Goal: Task Accomplishment & Management: Manage account settings

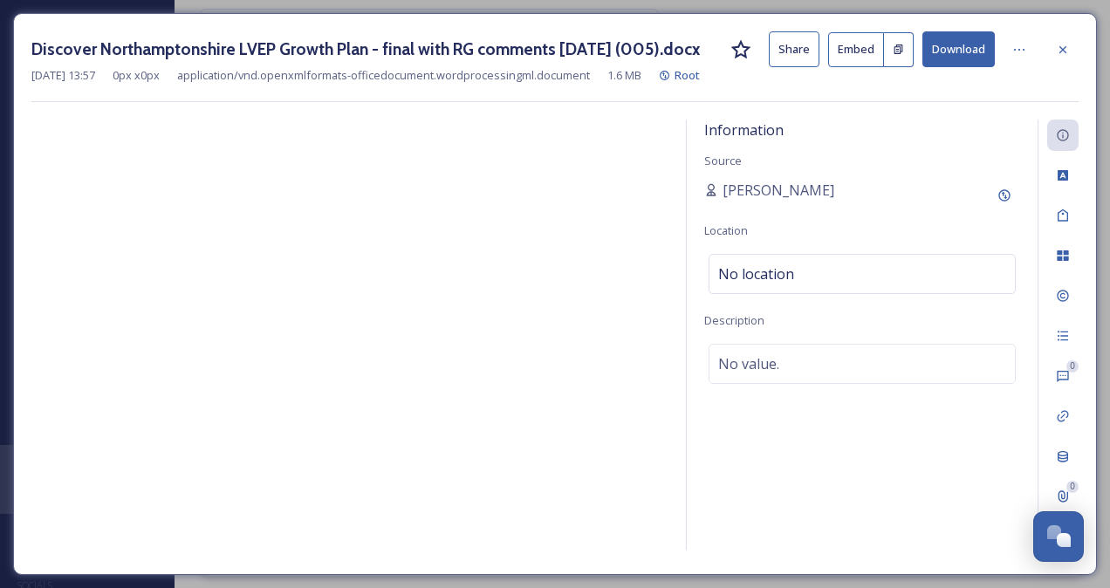
scroll to position [13, 0]
click at [941, 45] on button "Download" at bounding box center [958, 49] width 72 height 36
click at [965, 47] on button "Download" at bounding box center [958, 49] width 72 height 36
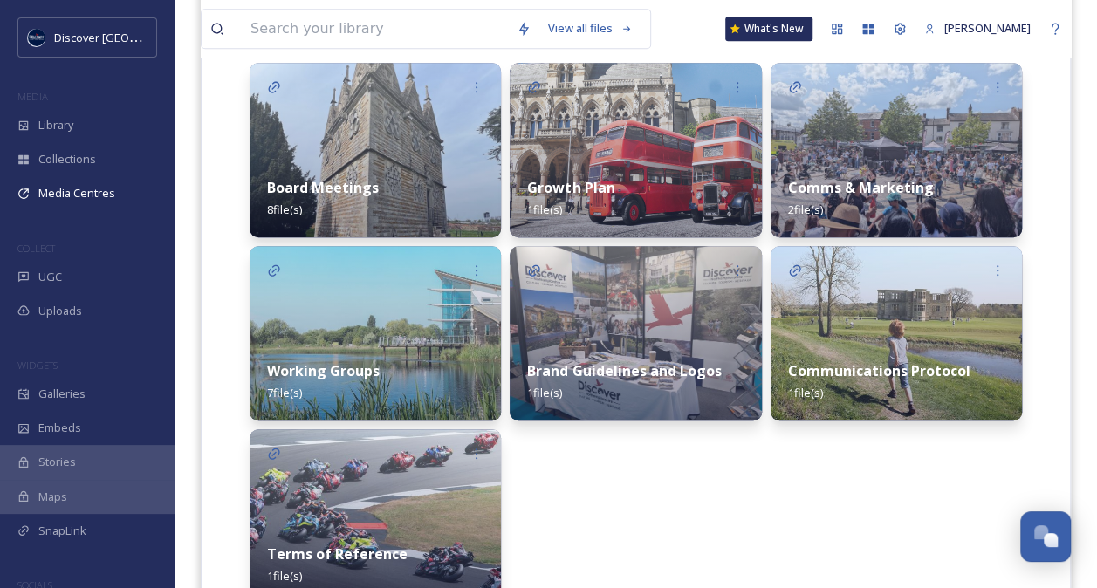
scroll to position [447, 0]
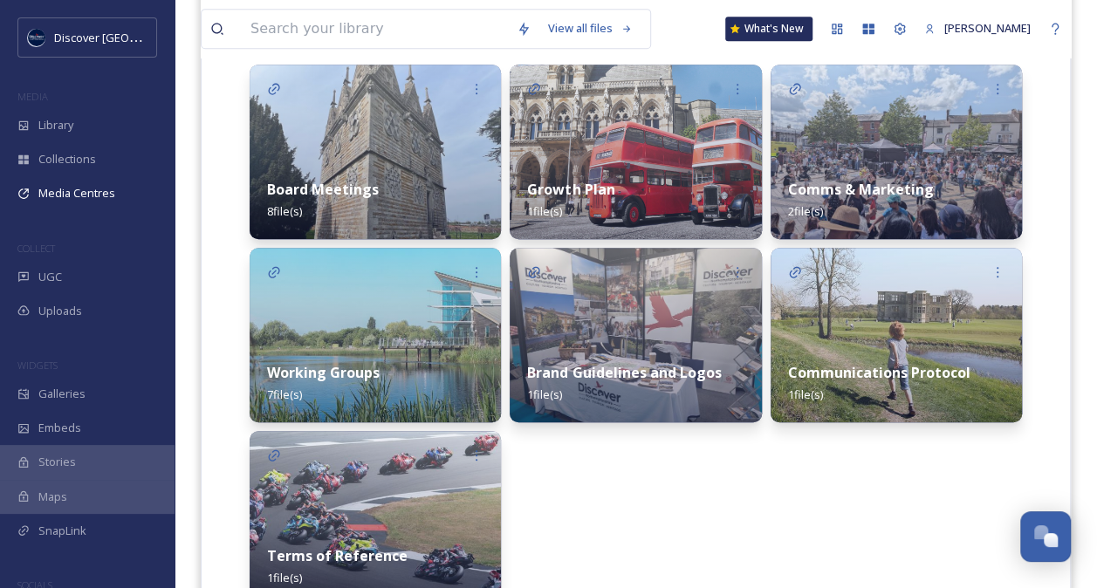
click at [388, 370] on div "Working Groups 7 file(s)" at bounding box center [375, 384] width 251 height 78
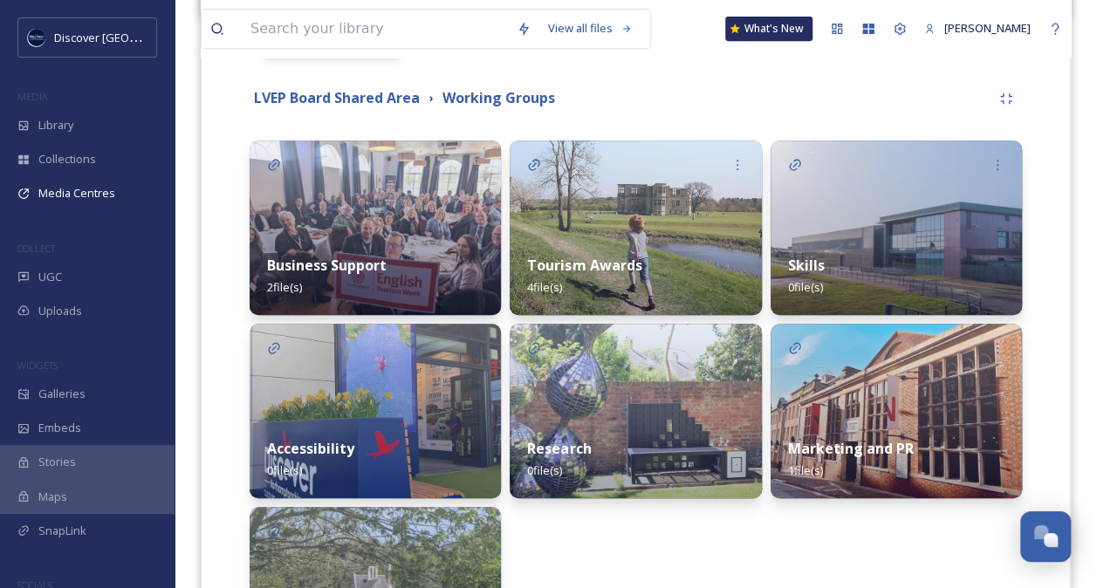
scroll to position [384, 0]
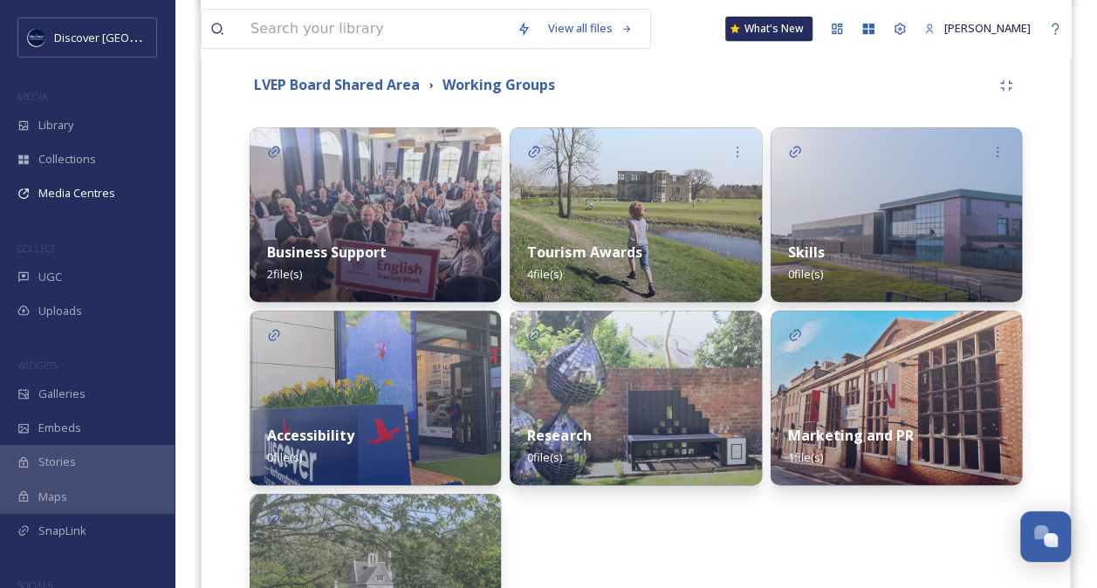
click at [885, 229] on div "Skills 0 file(s)" at bounding box center [895, 263] width 251 height 78
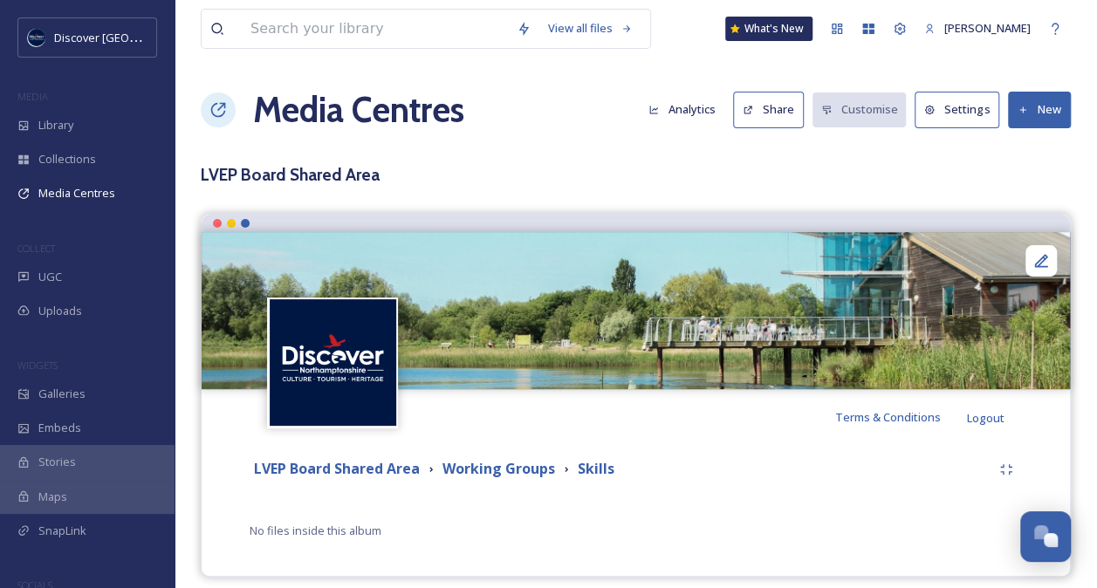
scroll to position [13, 0]
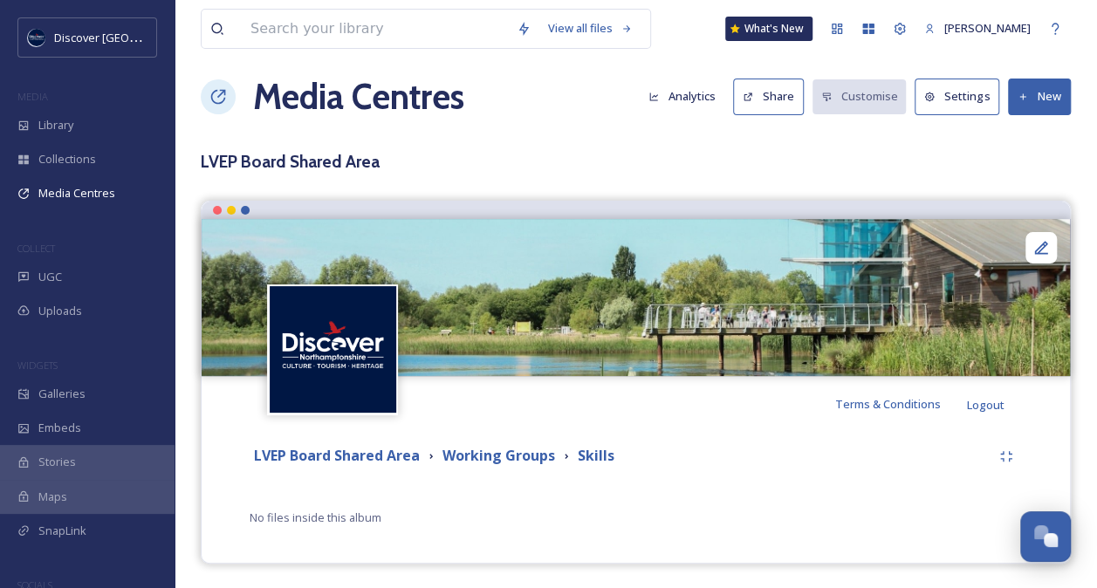
click at [1037, 92] on button "New" at bounding box center [1039, 97] width 63 height 36
click at [1034, 133] on span "Add Files" at bounding box center [1027, 137] width 47 height 17
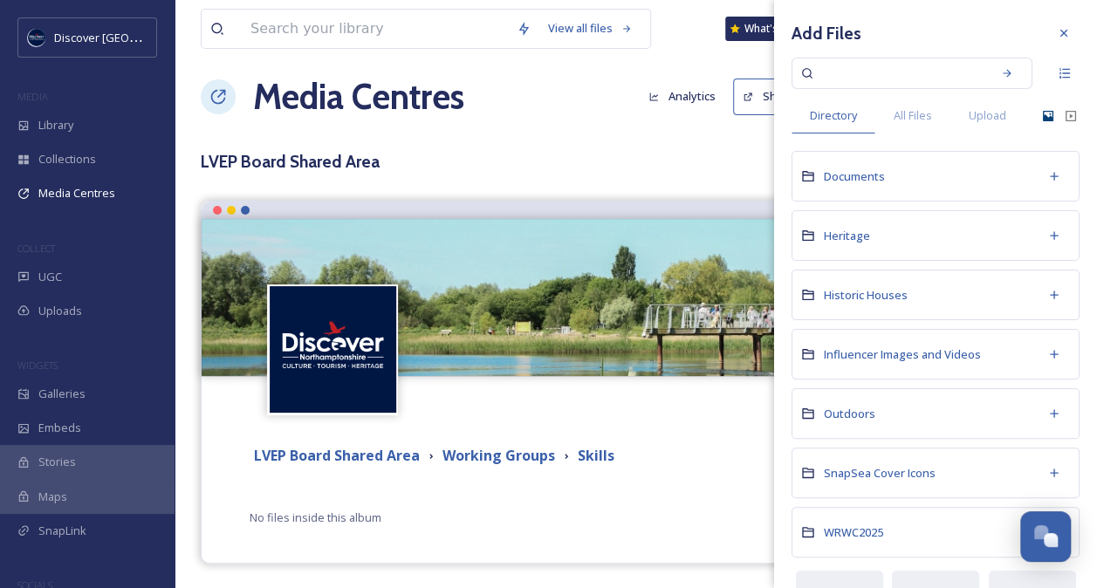
click at [1043, 111] on icon at bounding box center [1048, 116] width 10 height 10
click at [975, 112] on span "Upload" at bounding box center [988, 115] width 38 height 17
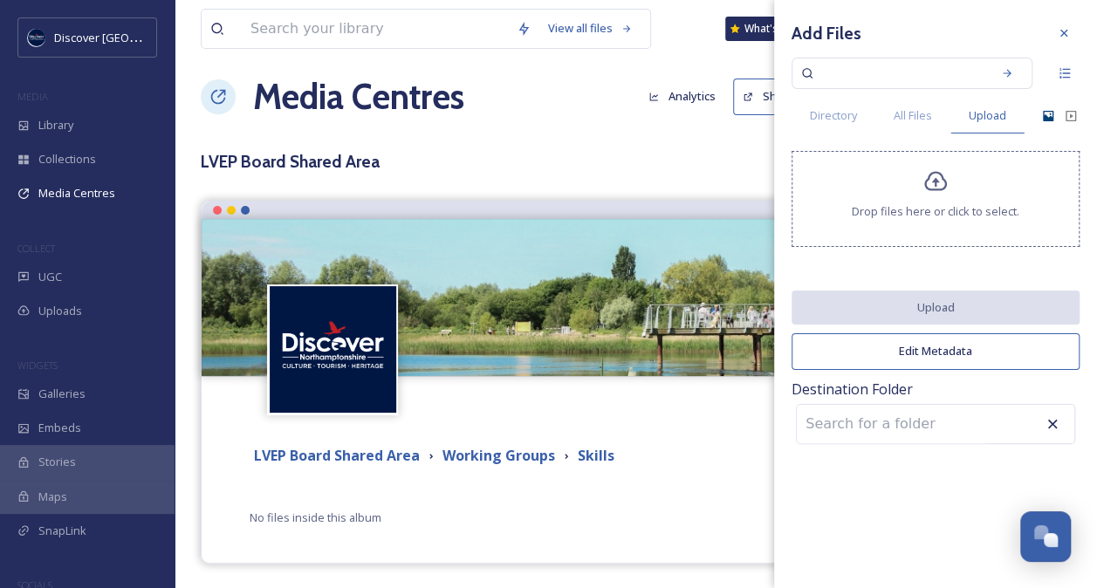
click at [932, 218] on span "Drop files here or click to select." at bounding box center [936, 211] width 168 height 17
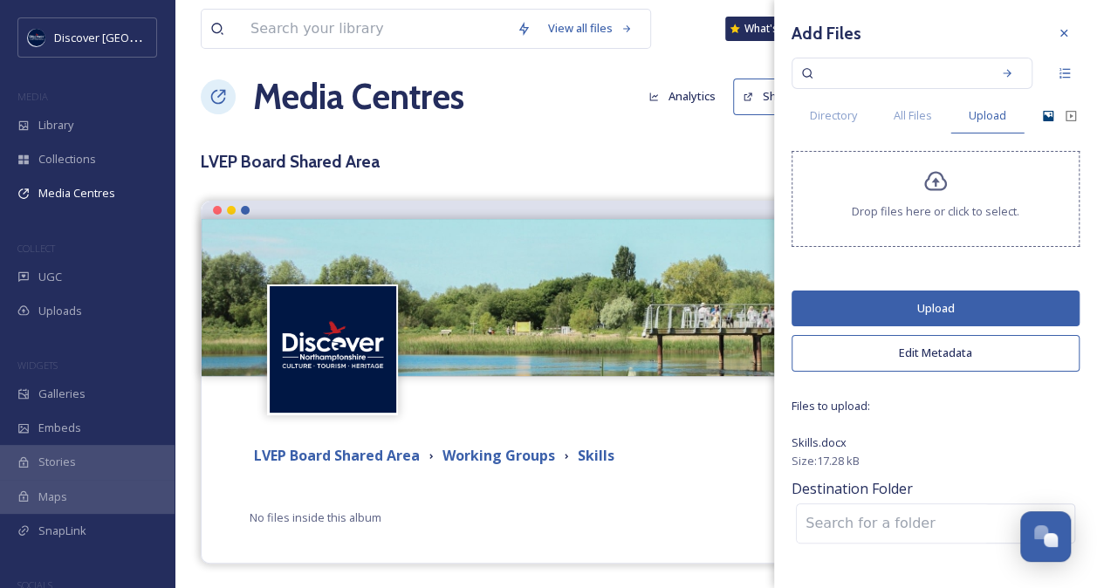
click at [921, 300] on button "Upload" at bounding box center [935, 309] width 288 height 36
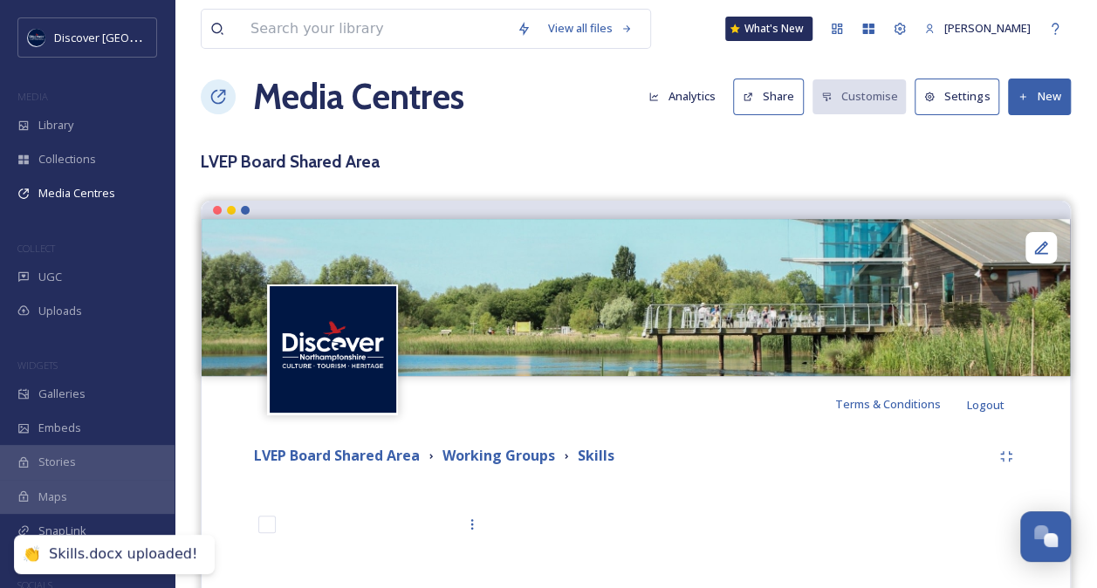
click at [712, 147] on div "View all files What's New [PERSON_NAME] Media Centres Analytics Share Customise…" at bounding box center [636, 402] width 922 height 830
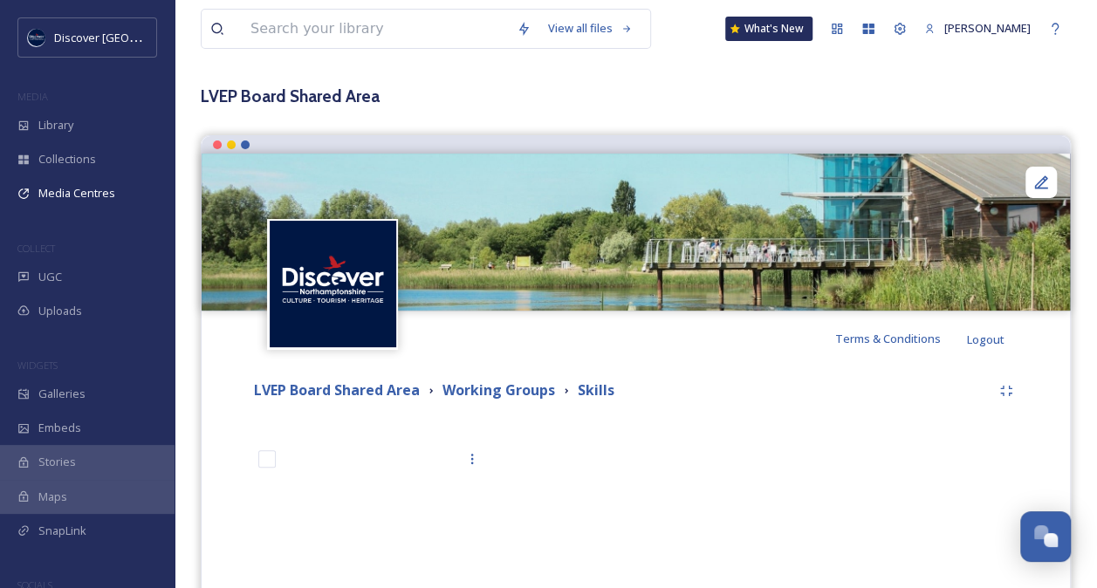
scroll to position [0, 0]
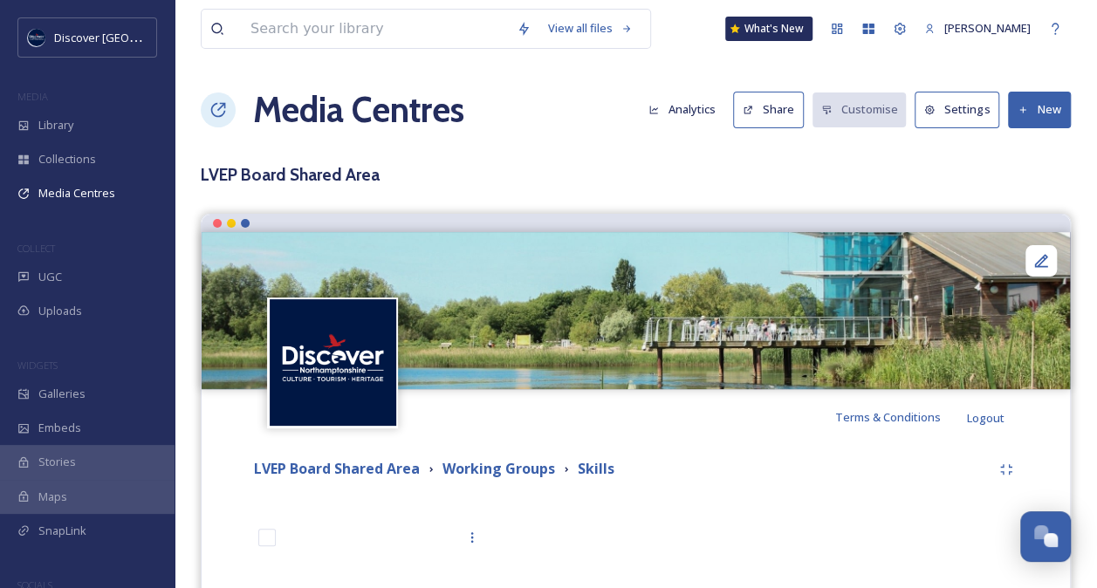
click at [1041, 105] on button "New" at bounding box center [1039, 110] width 63 height 36
click at [1024, 150] on span "Add Files" at bounding box center [1027, 150] width 47 height 17
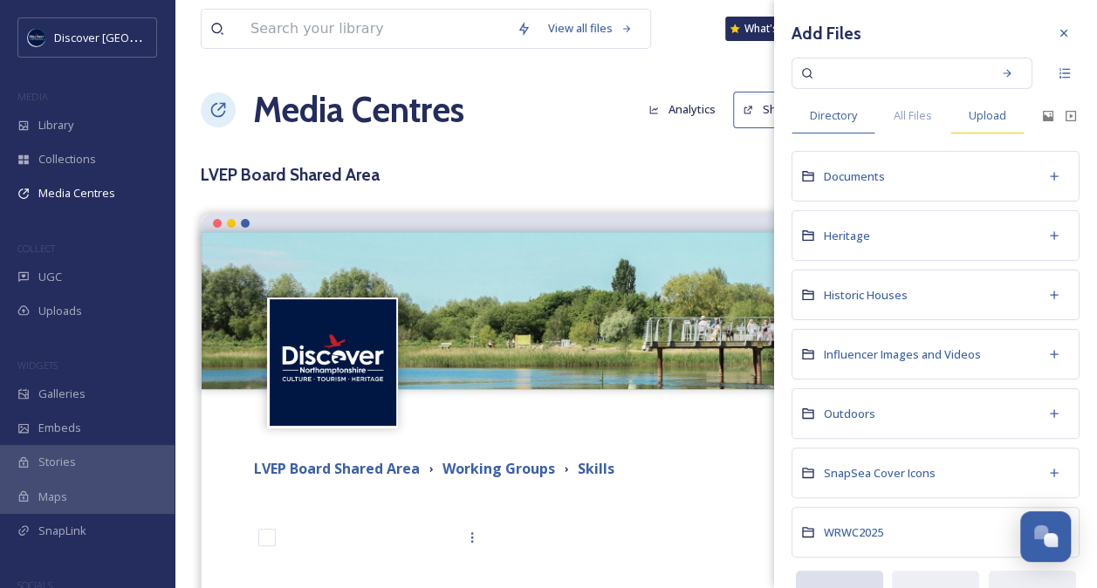
click at [996, 117] on span "Upload" at bounding box center [988, 115] width 38 height 17
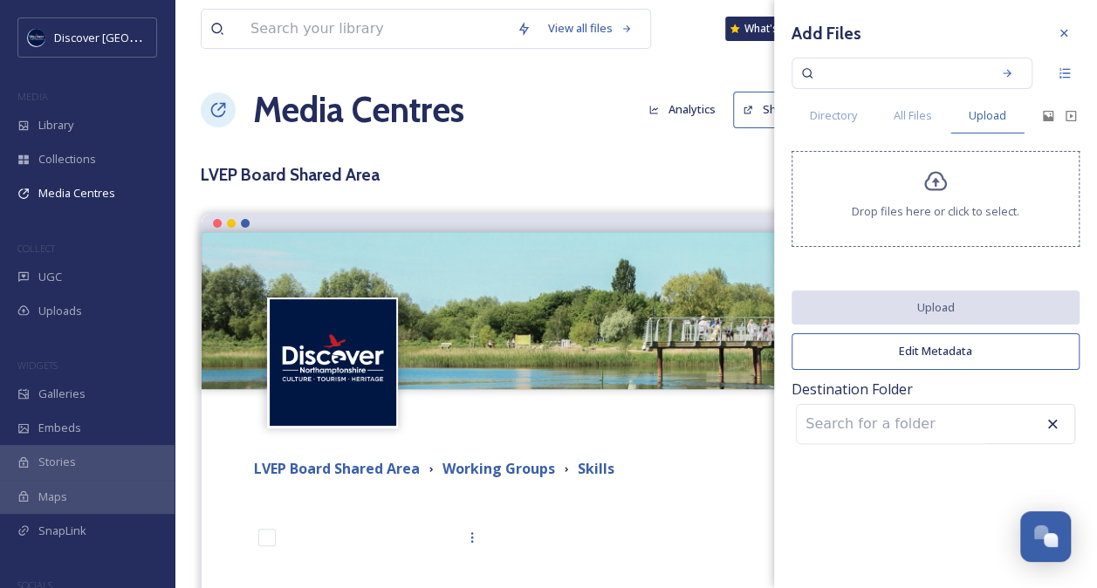
click at [941, 177] on icon at bounding box center [935, 182] width 23 height 20
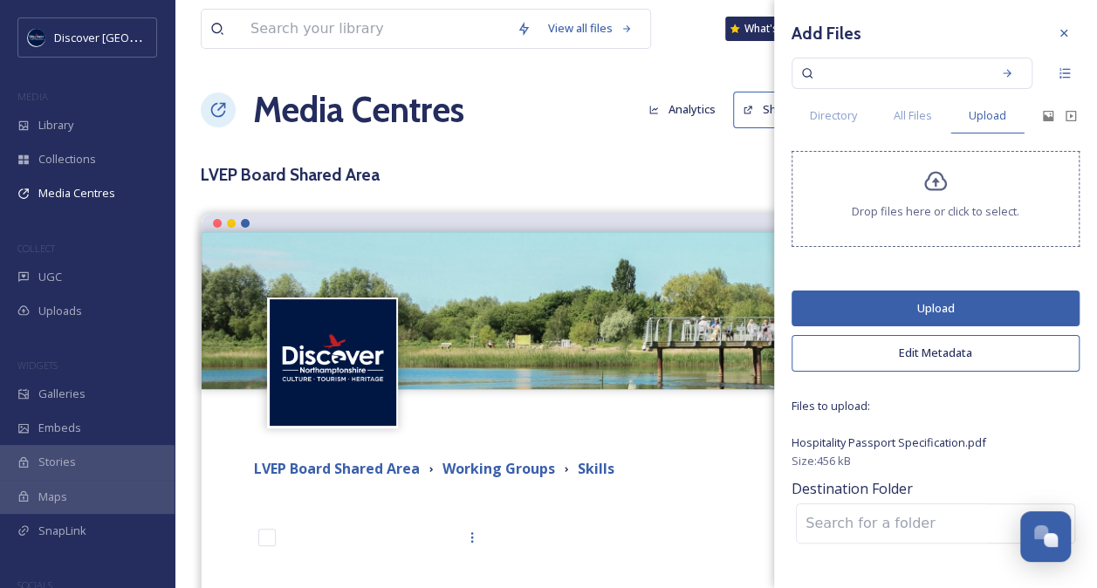
click at [934, 312] on button "Upload" at bounding box center [935, 309] width 288 height 36
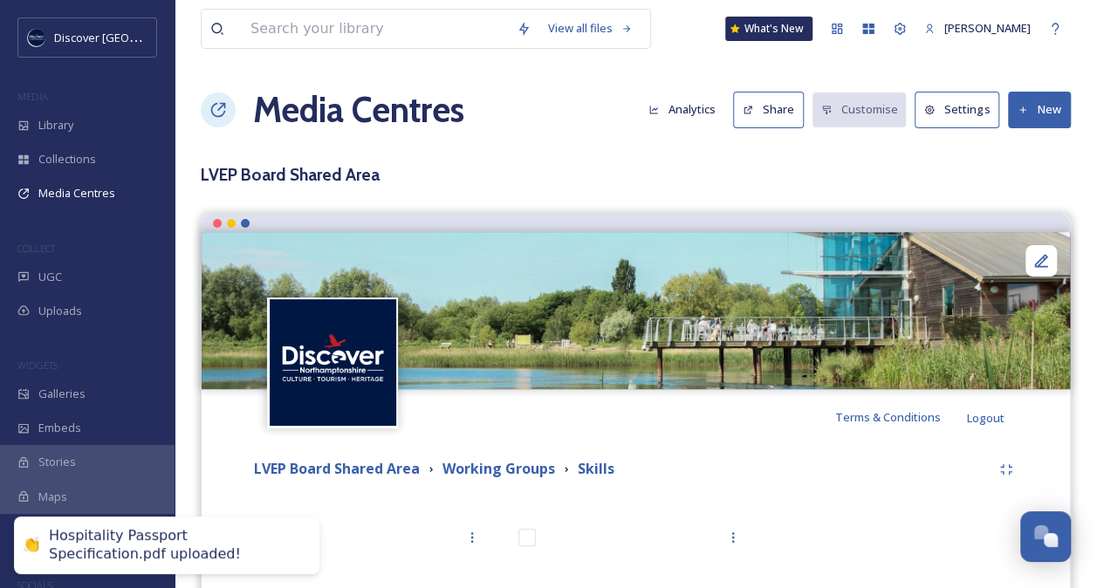
click at [698, 443] on div "Terms & Conditions Logout" at bounding box center [636, 417] width 868 height 56
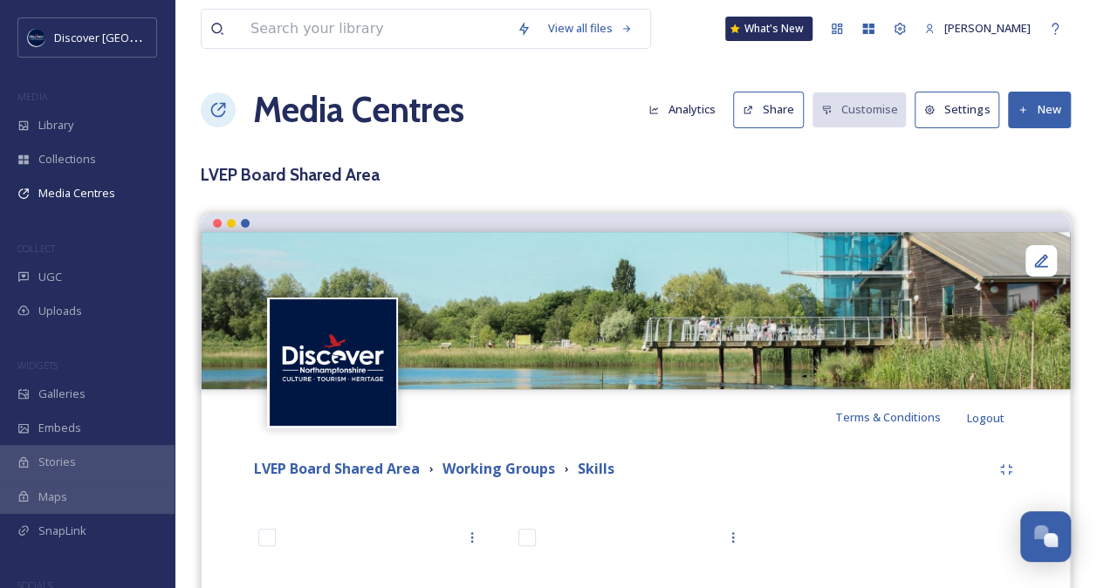
scroll to position [162, 0]
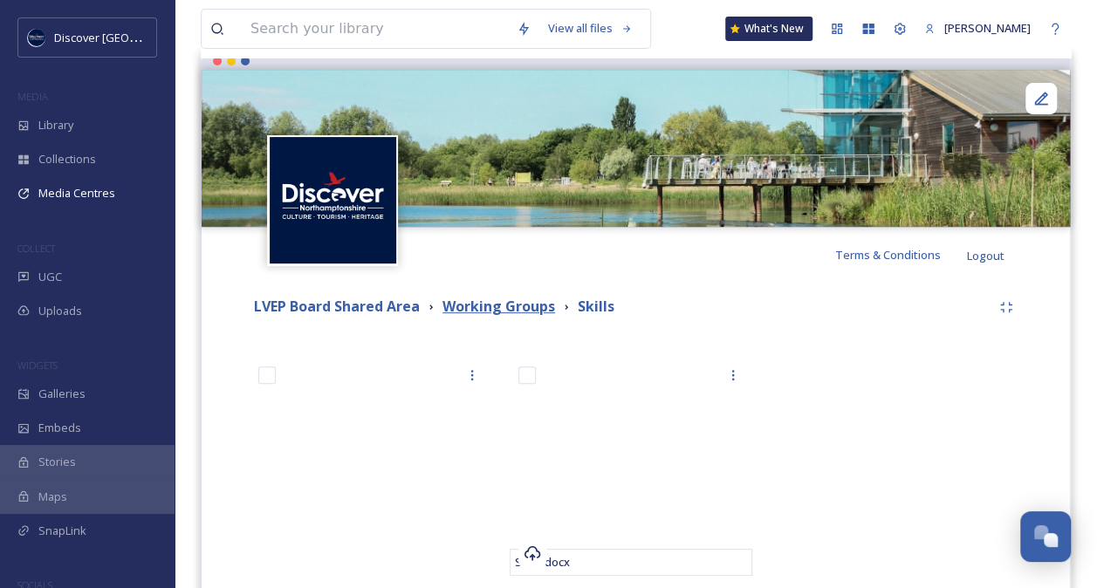
click at [516, 308] on strong "Working Groups" at bounding box center [498, 306] width 113 height 19
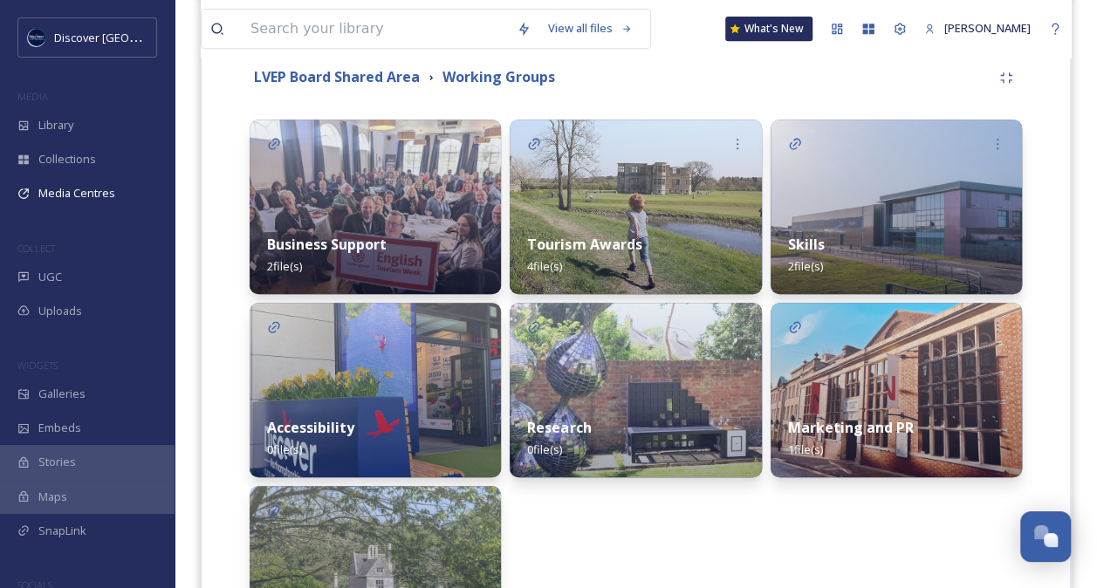
scroll to position [396, 0]
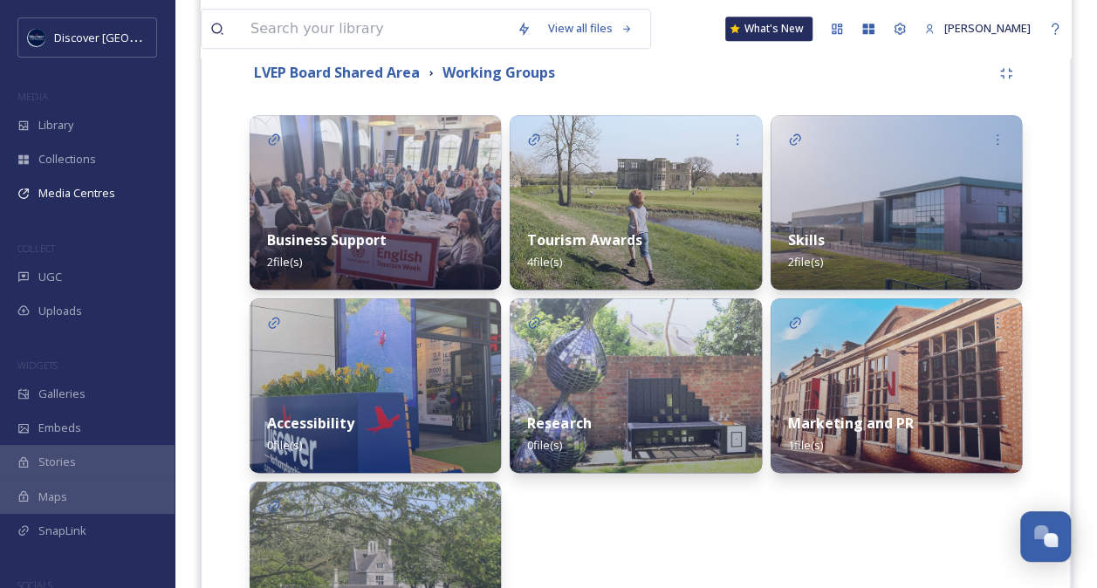
click at [583, 234] on strong "Tourism Awards" at bounding box center [584, 239] width 114 height 19
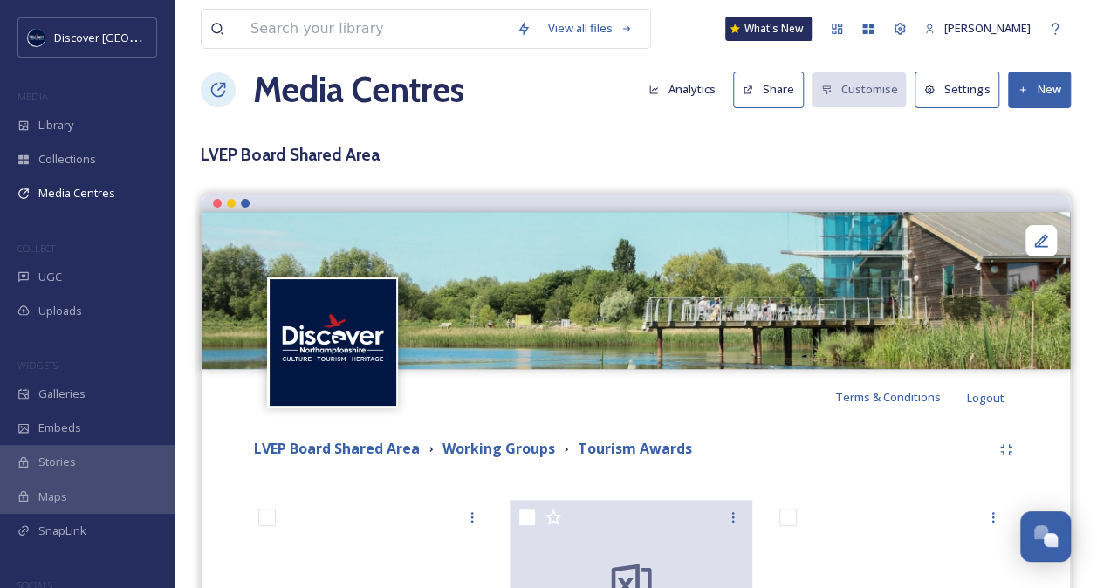
scroll to position [19, 0]
click at [513, 443] on strong "Working Groups" at bounding box center [498, 449] width 113 height 19
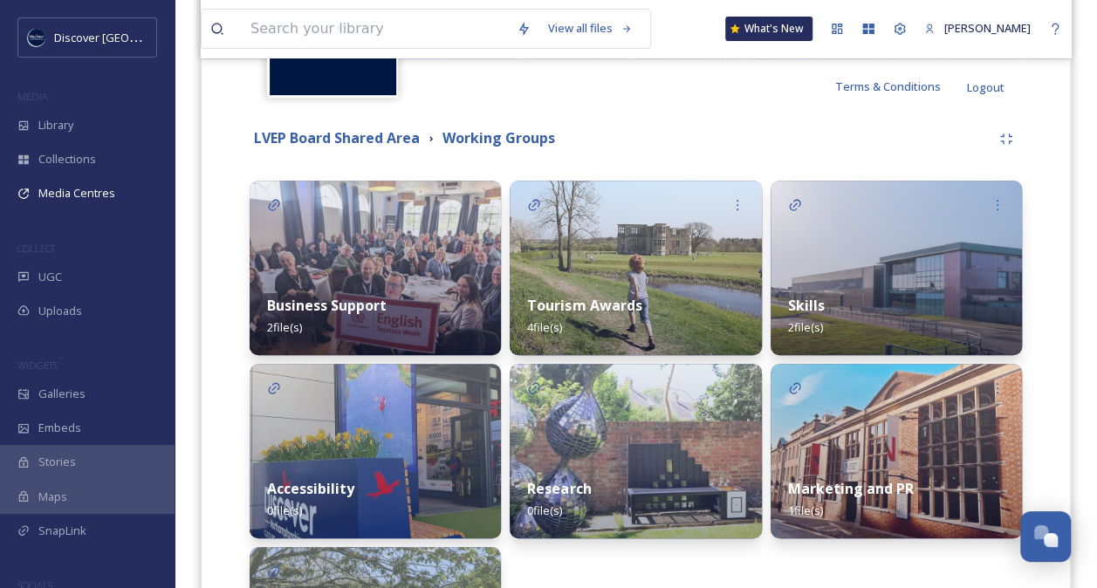
scroll to position [340, 0]
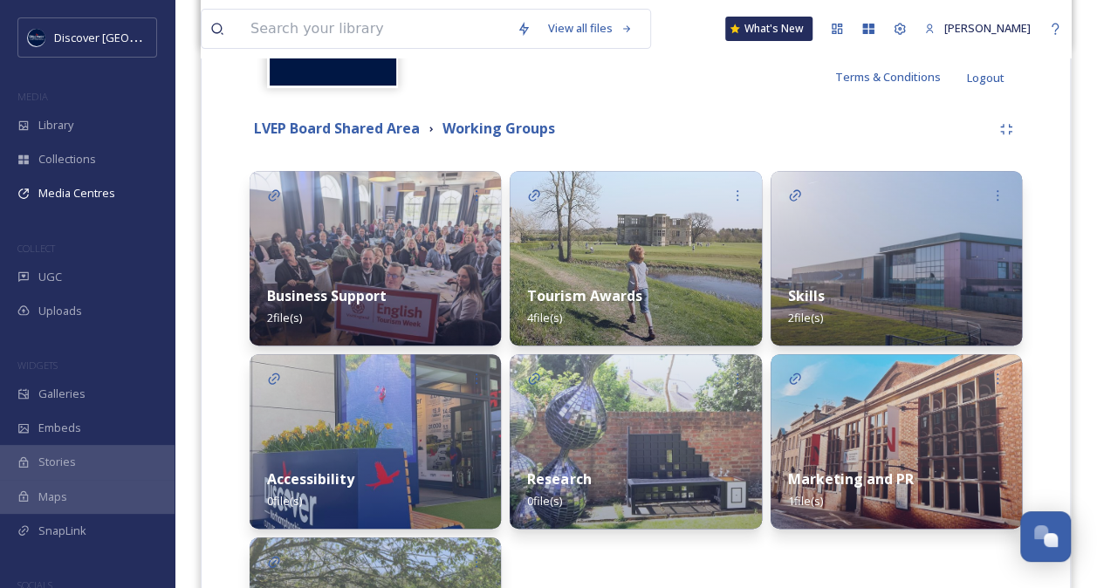
click at [895, 303] on div "Skills 2 file(s)" at bounding box center [895, 307] width 251 height 78
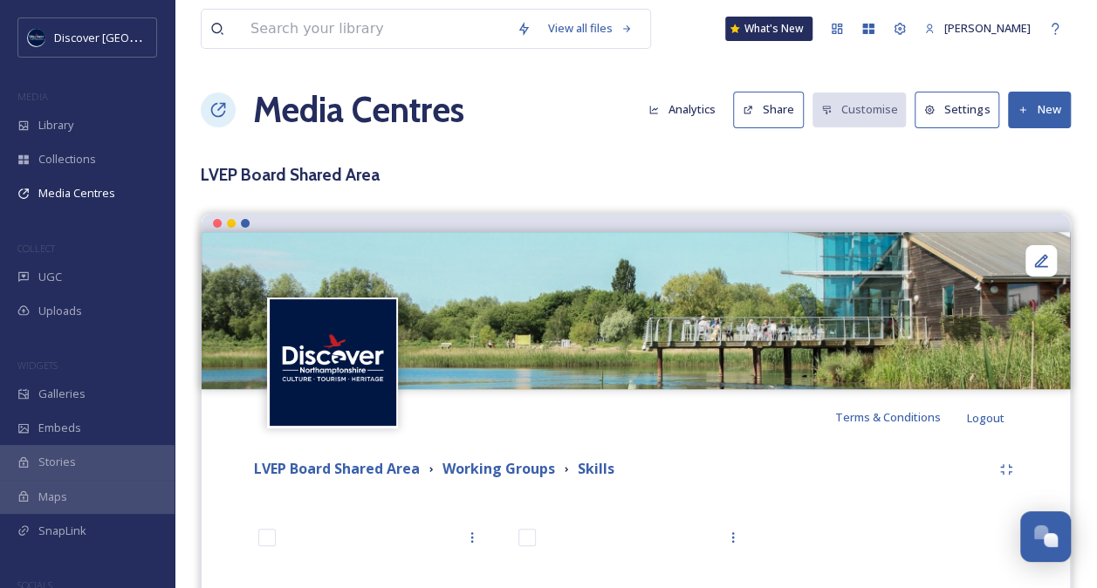
click at [1032, 106] on button "New" at bounding box center [1039, 110] width 63 height 36
click at [1033, 149] on span "Add Files" at bounding box center [1027, 150] width 47 height 17
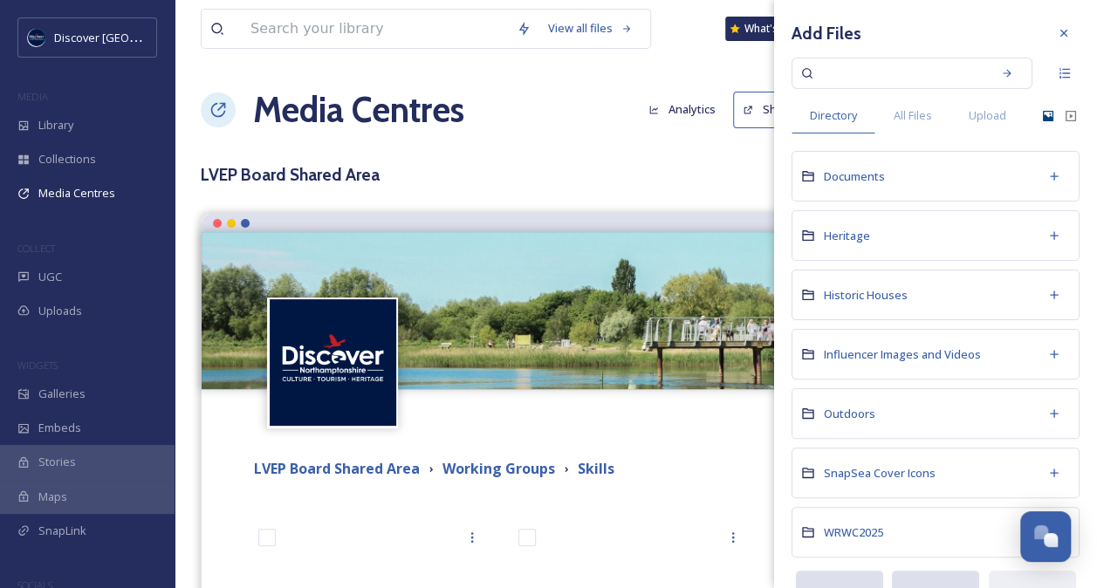
click at [1043, 117] on icon at bounding box center [1048, 116] width 10 height 10
click at [993, 103] on div "Upload" at bounding box center [987, 116] width 74 height 36
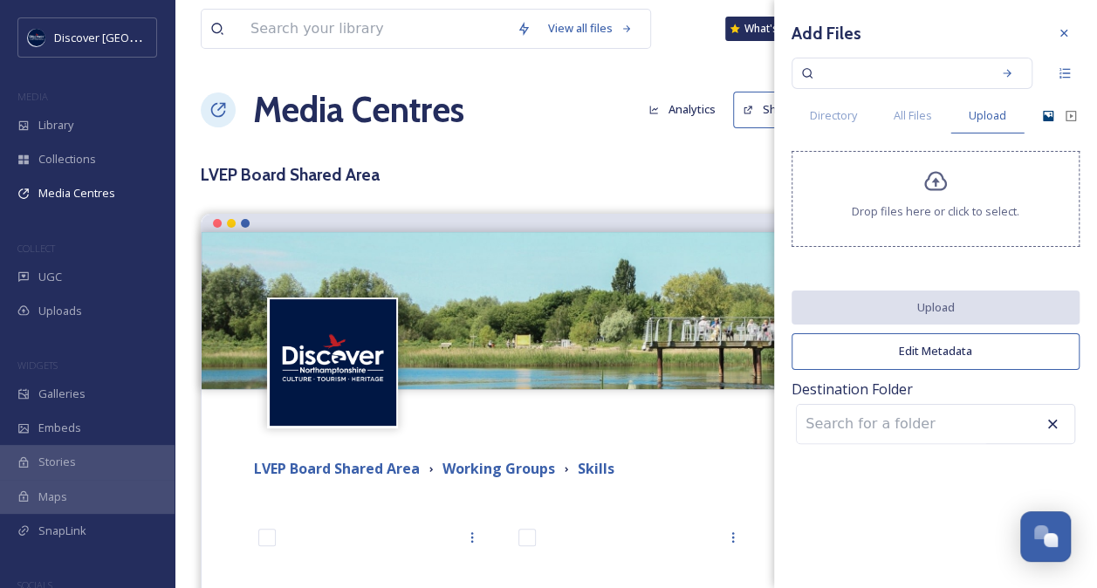
click at [925, 192] on icon at bounding box center [935, 181] width 25 height 25
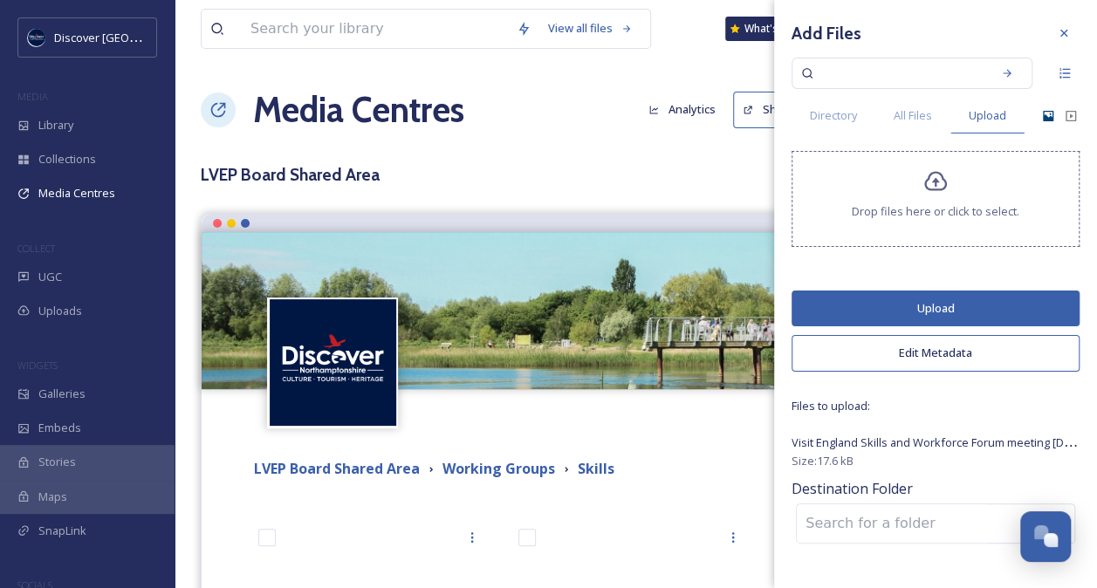
click at [946, 305] on button "Upload" at bounding box center [935, 309] width 288 height 36
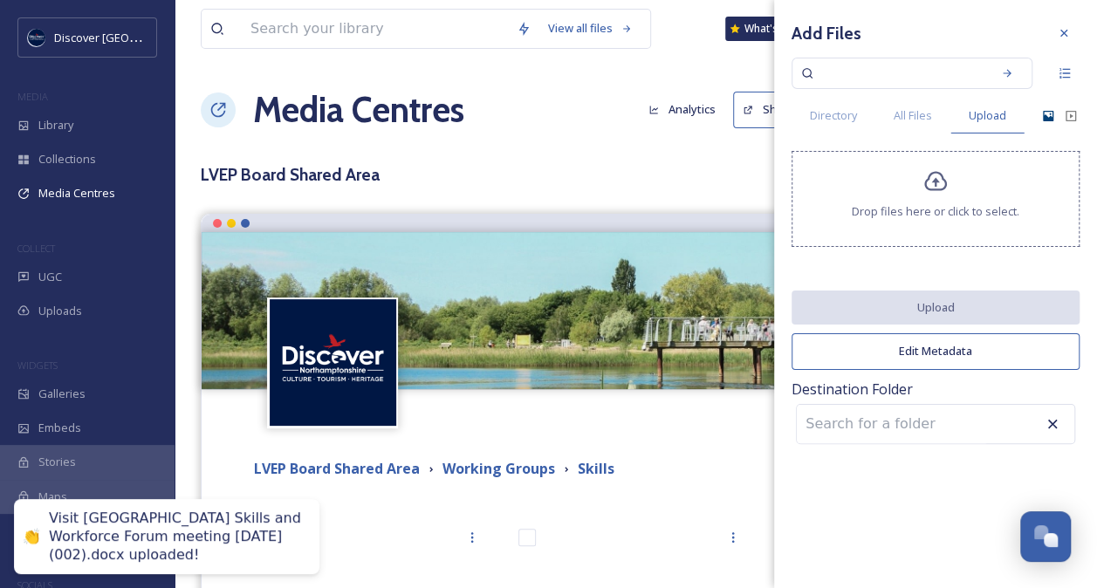
click at [663, 141] on div "View all files What's New [PERSON_NAME] Media Centres Analytics Share Customise…" at bounding box center [636, 480] width 922 height 961
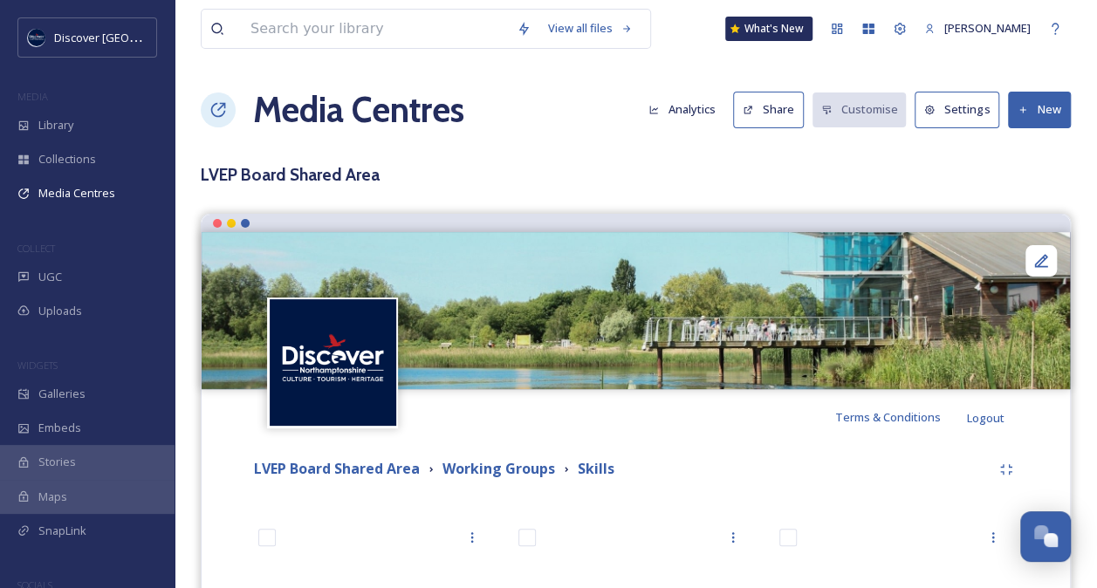
click at [508, 141] on div "View all files What's New [PERSON_NAME] Media Centres Analytics Share Customise…" at bounding box center [636, 480] width 922 height 961
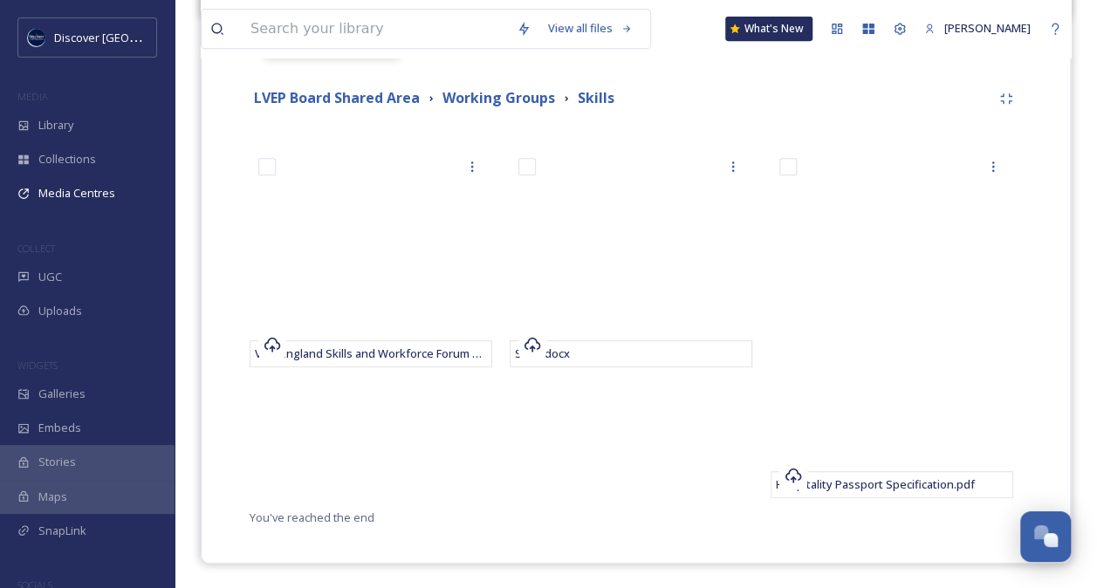
scroll to position [279, 0]
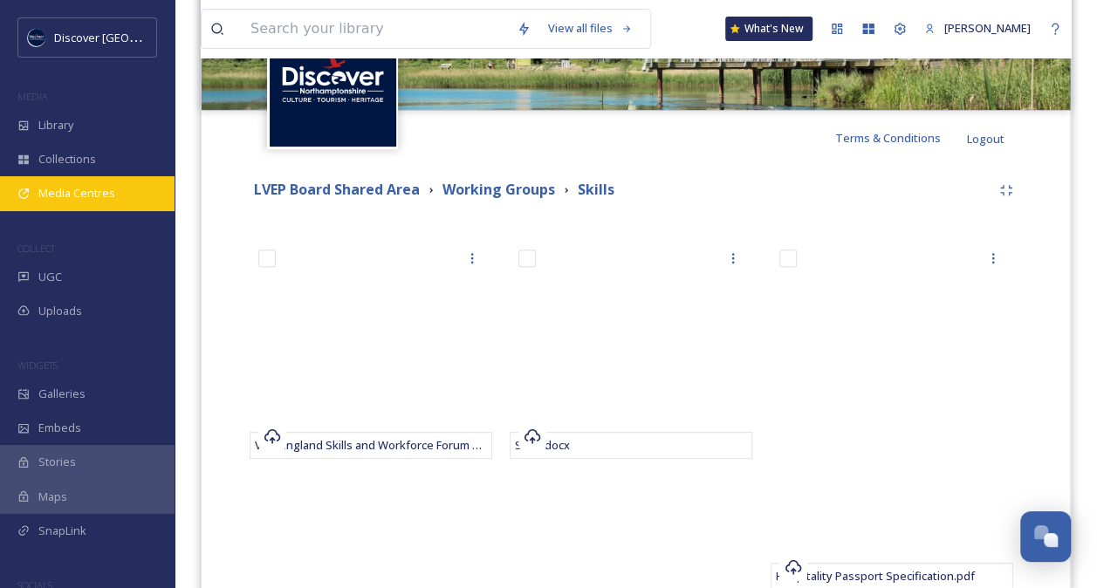
click at [75, 188] on span "Media Centres" at bounding box center [76, 193] width 77 height 17
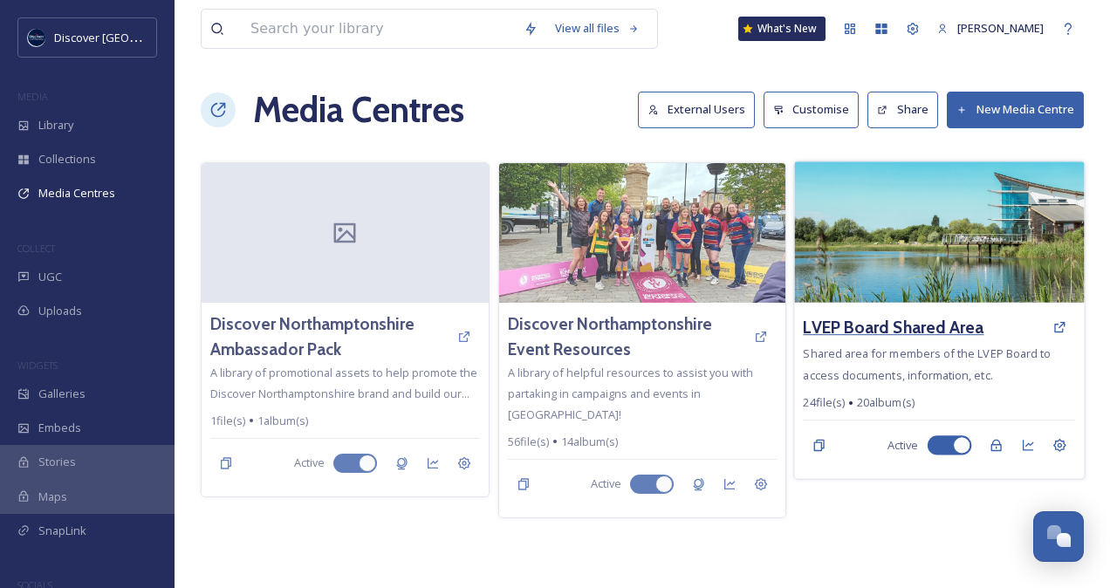
click at [927, 325] on h3 "LVEP Board Shared Area" at bounding box center [894, 327] width 181 height 25
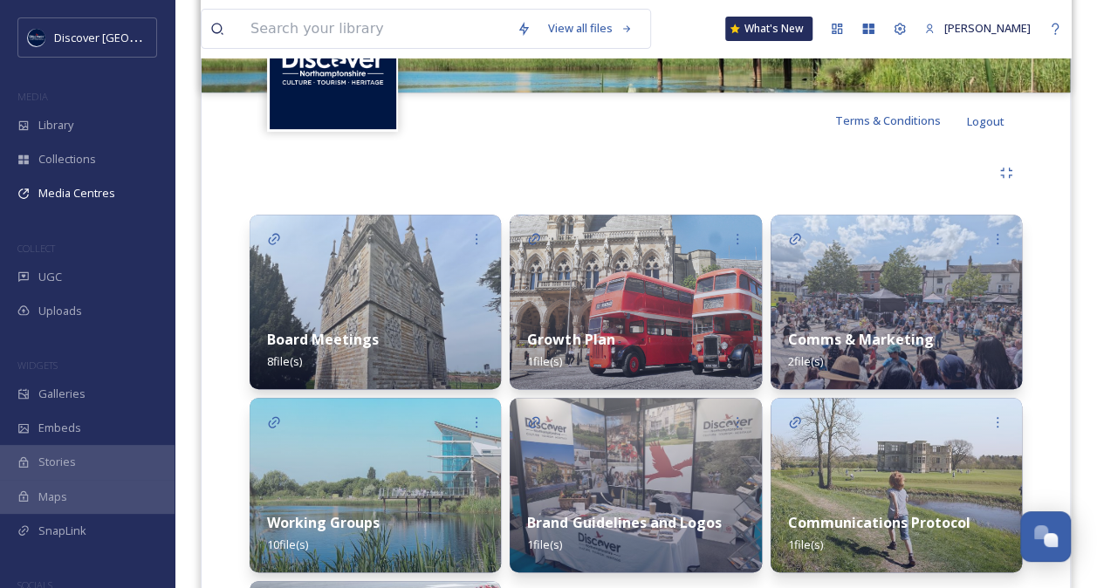
scroll to position [335, 0]
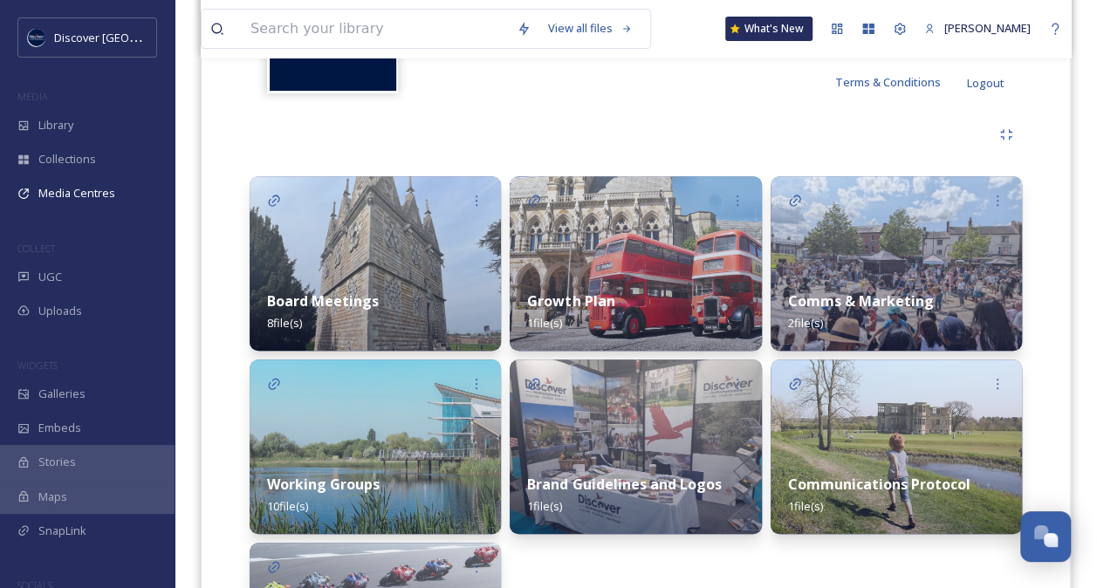
click at [373, 431] on img at bounding box center [375, 446] width 251 height 175
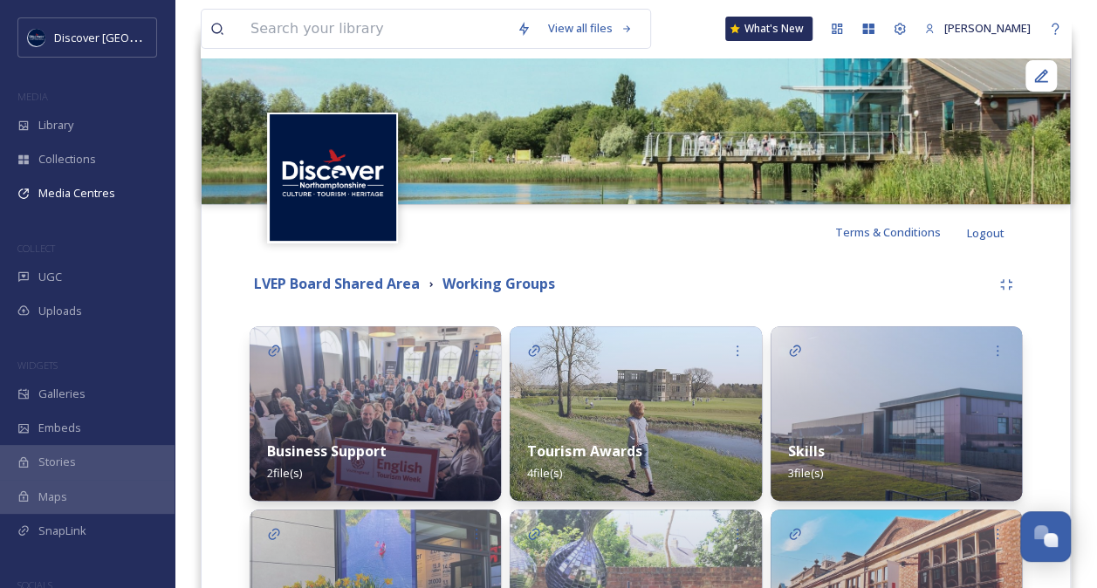
scroll to position [498, 0]
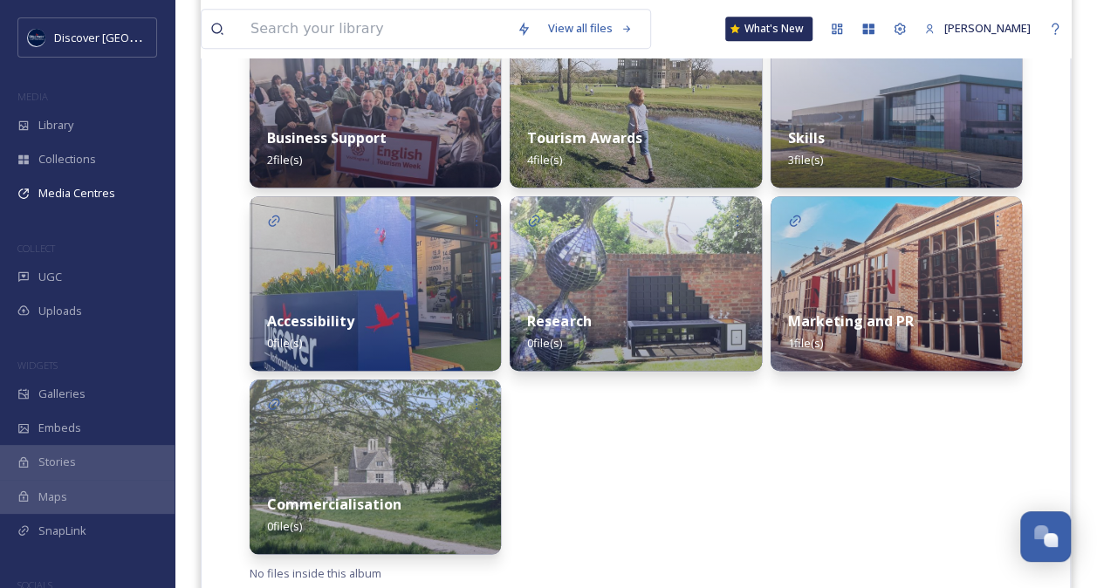
click at [635, 300] on div "Research 0 file(s)" at bounding box center [635, 332] width 251 height 78
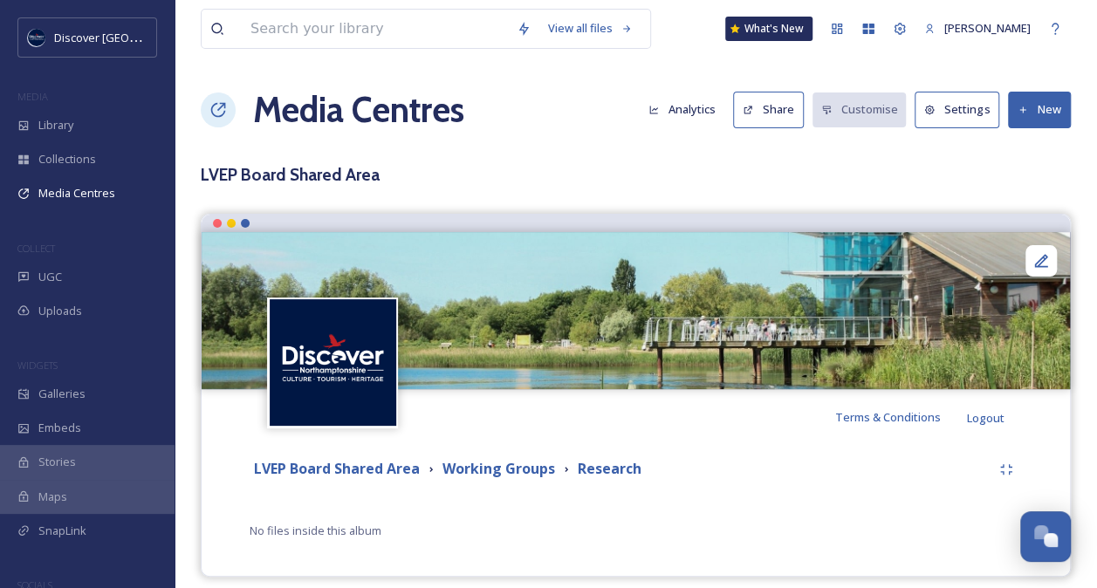
scroll to position [13, 0]
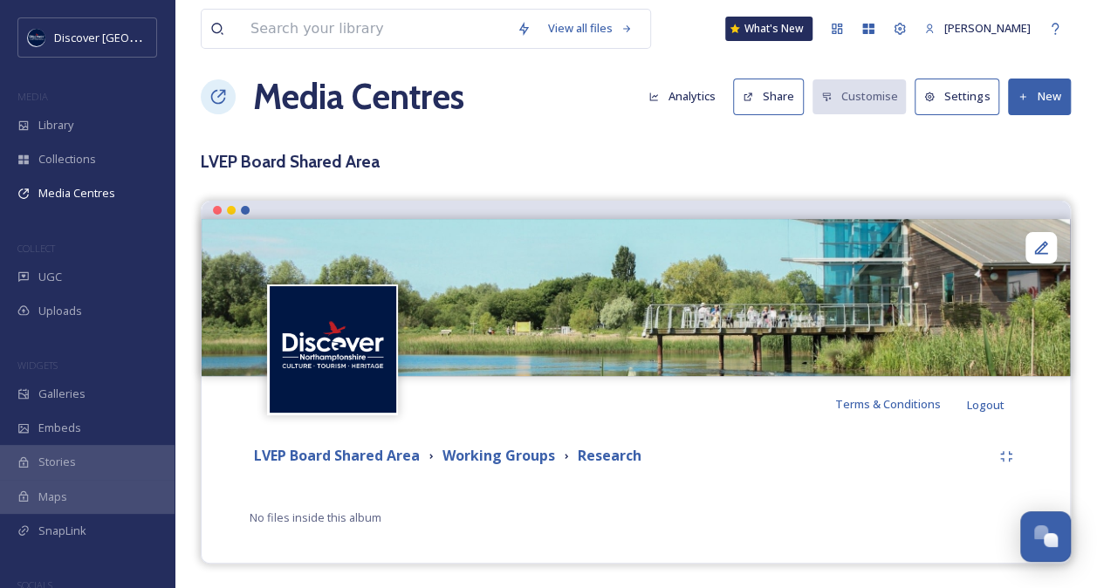
click at [1054, 84] on button "New" at bounding box center [1039, 97] width 63 height 36
click at [1037, 133] on span "Add Files" at bounding box center [1027, 137] width 47 height 17
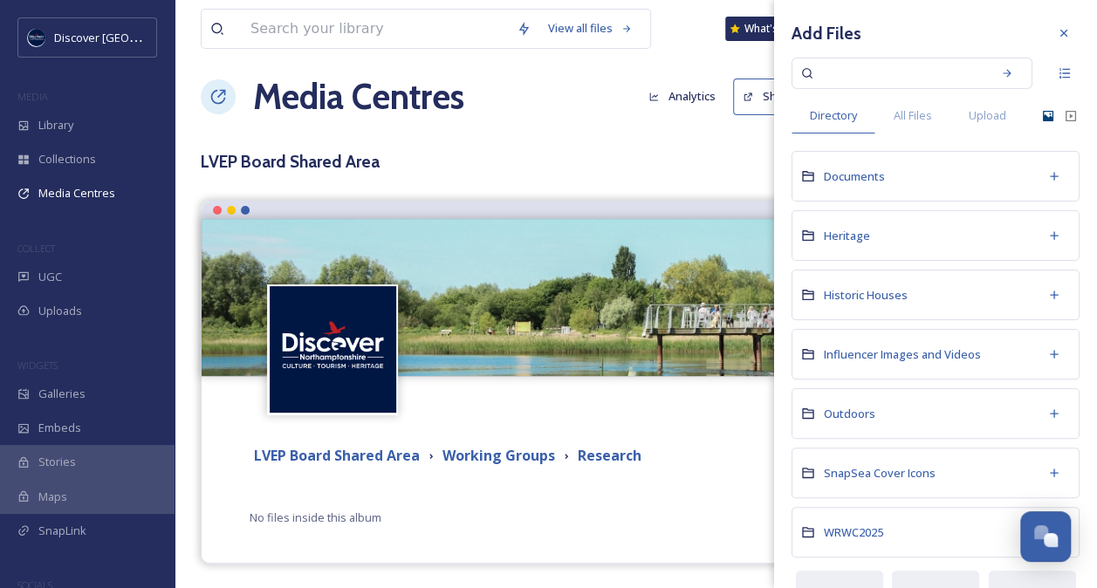
click at [1043, 114] on icon at bounding box center [1048, 116] width 10 height 10
click at [967, 175] on div "Documents" at bounding box center [935, 176] width 288 height 51
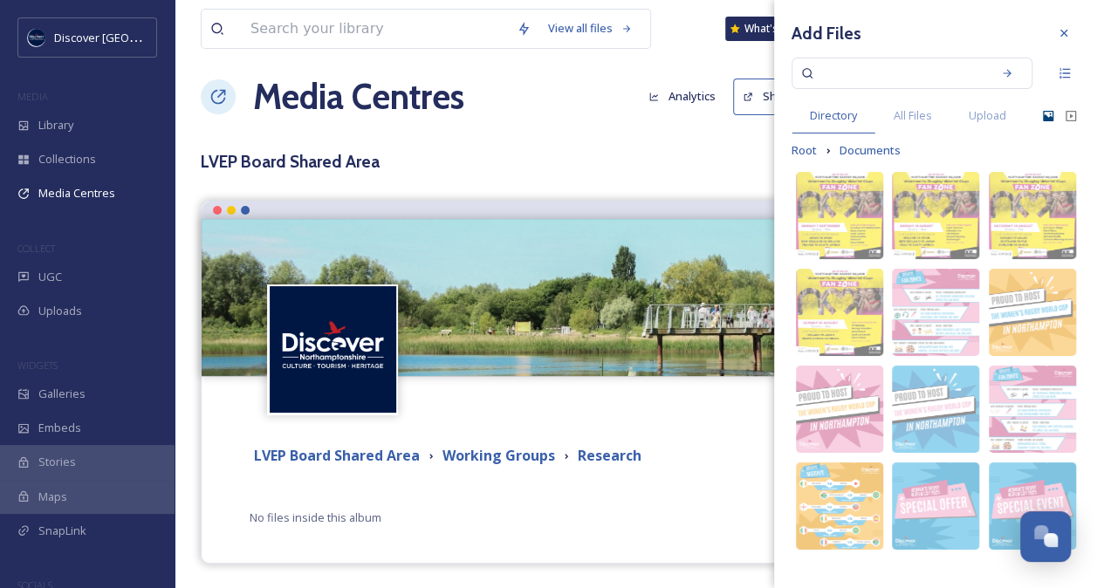
click at [1044, 112] on icon at bounding box center [1048, 116] width 14 height 14
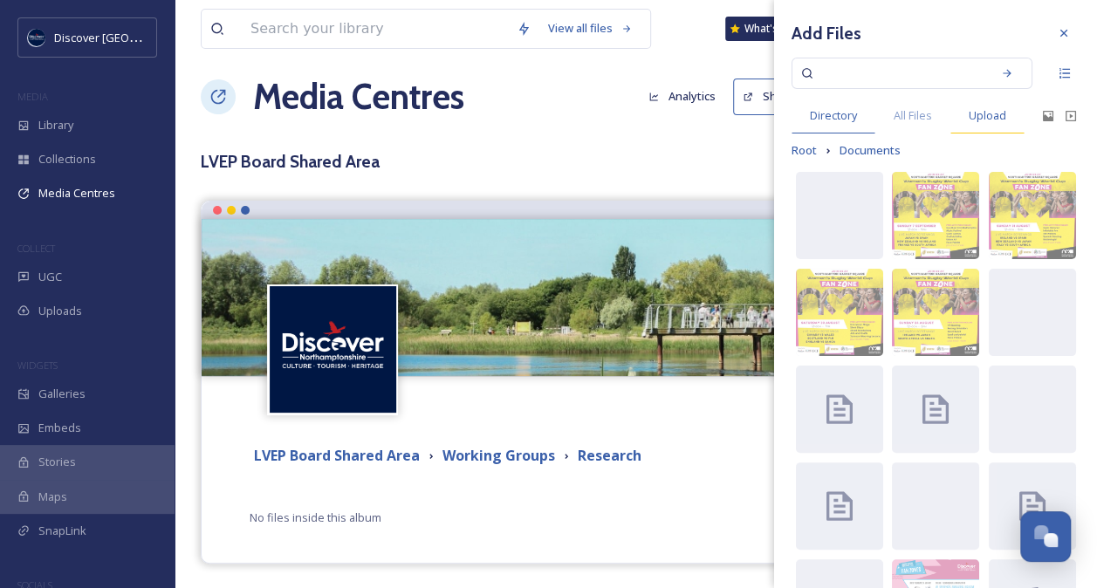
click at [992, 113] on span "Upload" at bounding box center [988, 115] width 38 height 17
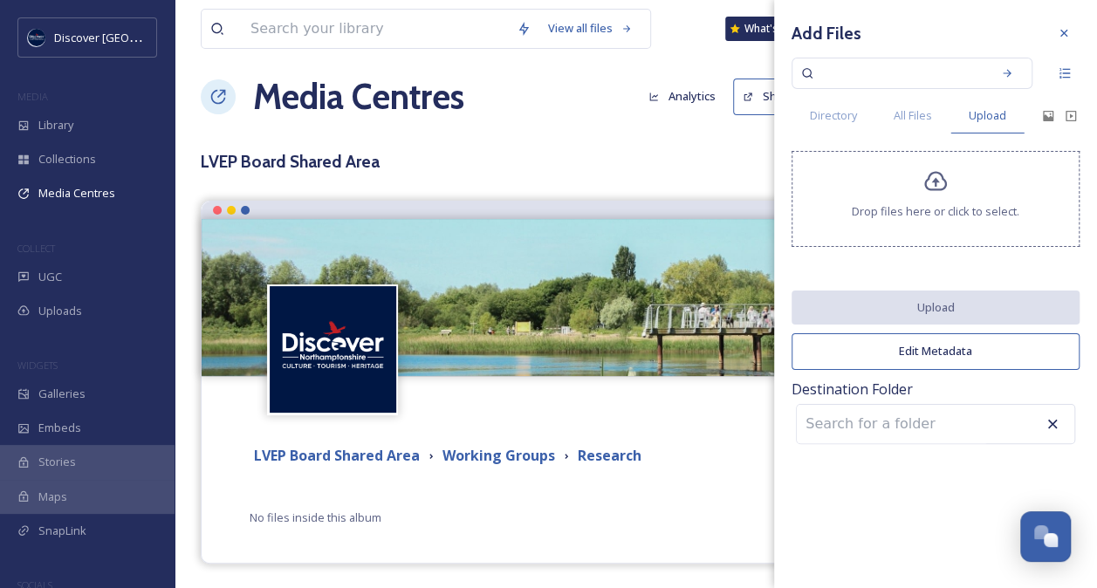
click at [932, 193] on icon at bounding box center [935, 181] width 25 height 25
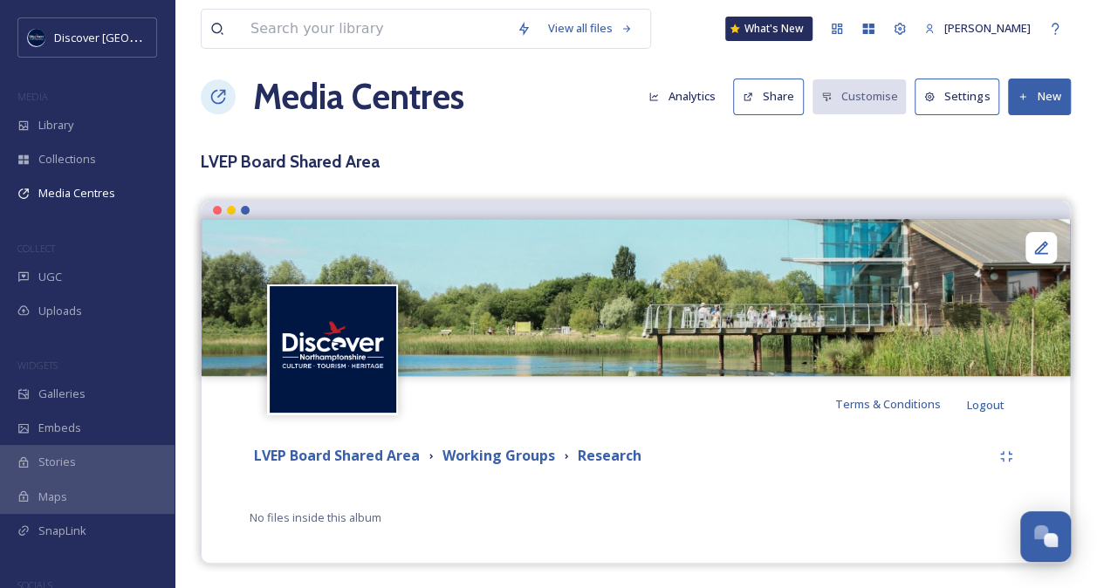
click at [729, 455] on div "LVEP Board Shared Area Working Groups Research" at bounding box center [620, 456] width 741 height 22
click at [1037, 97] on button "New" at bounding box center [1039, 97] width 63 height 36
click at [1034, 124] on div "Add Files" at bounding box center [1033, 137] width 74 height 34
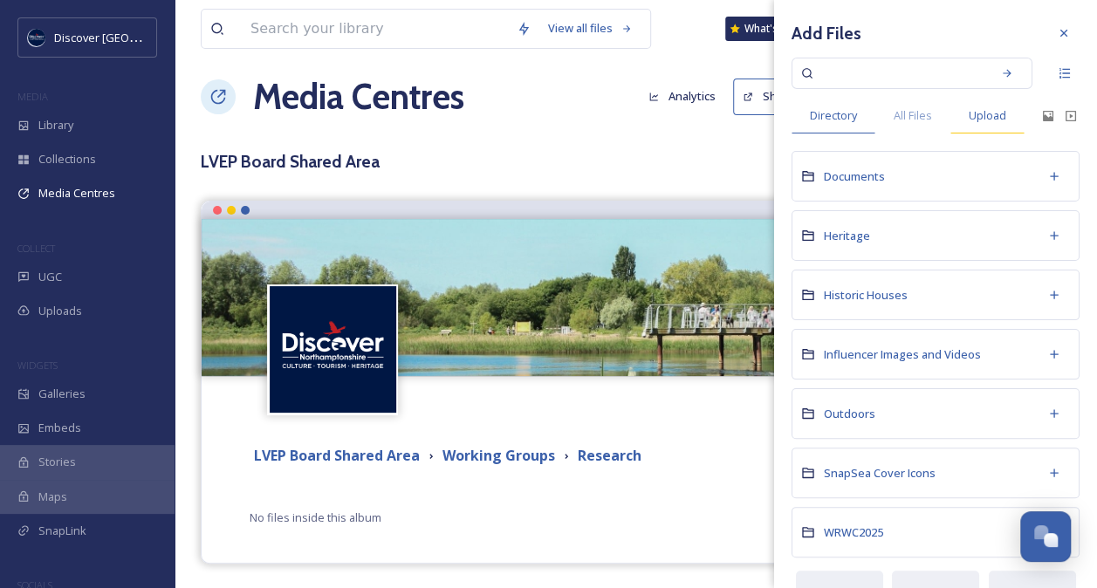
click at [1007, 112] on div "Upload" at bounding box center [987, 116] width 74 height 36
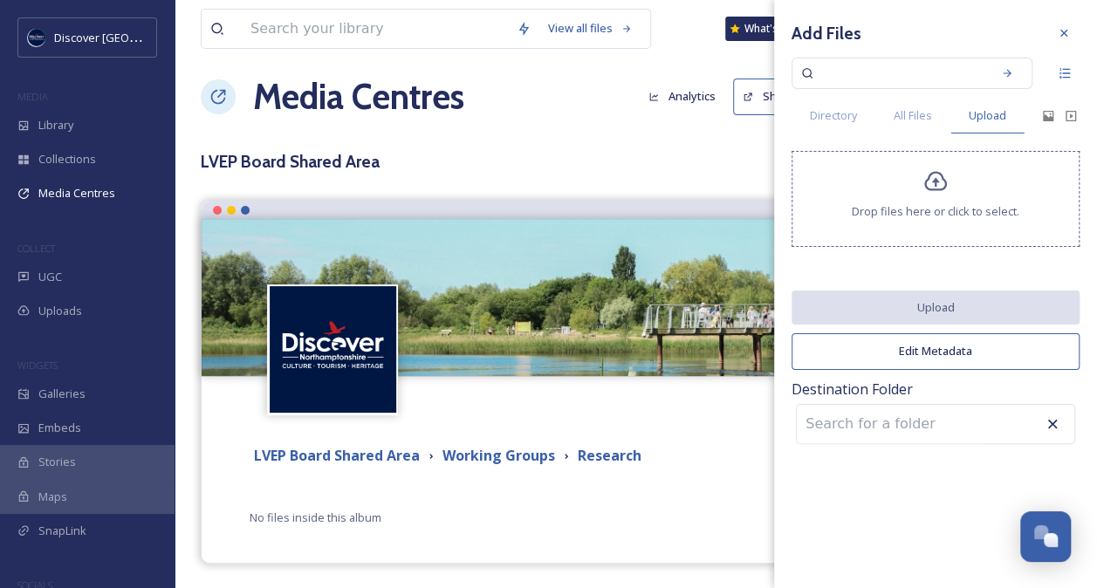
click at [929, 181] on icon at bounding box center [935, 181] width 25 height 25
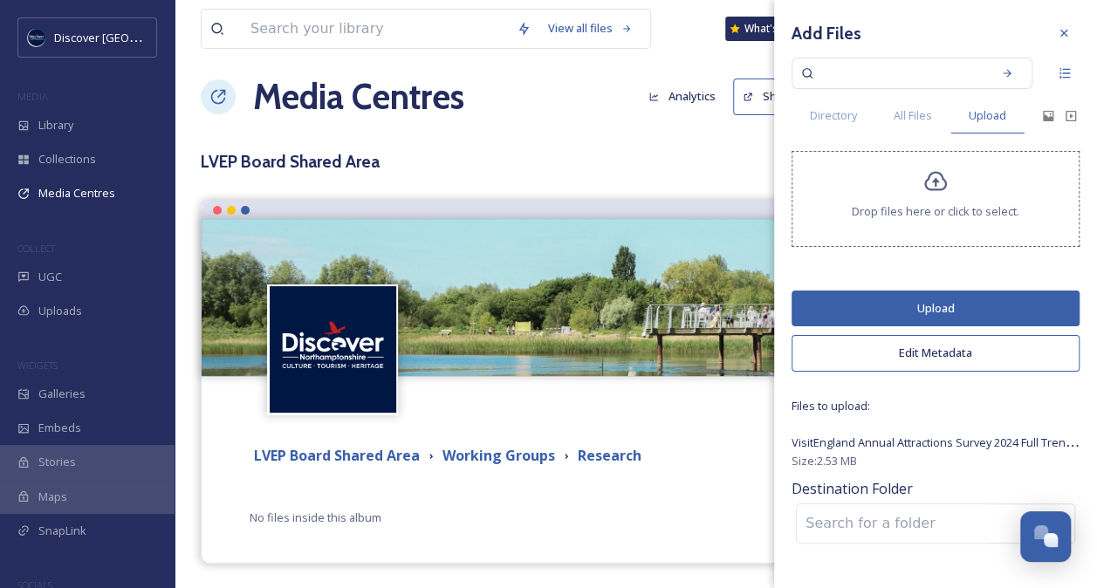
click at [927, 304] on button "Upload" at bounding box center [935, 309] width 288 height 36
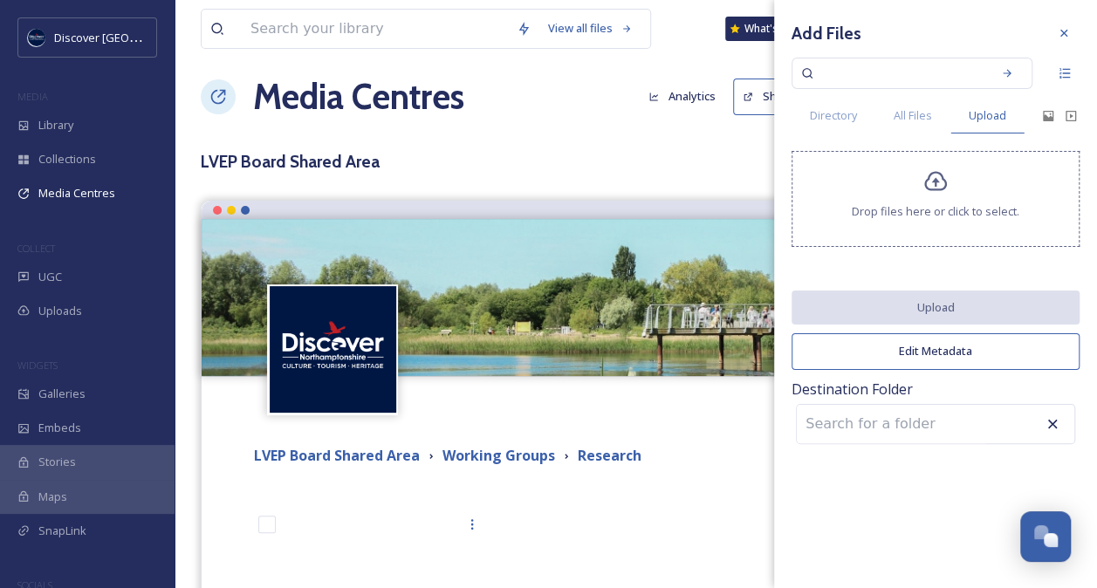
click at [711, 462] on div "LVEP Board Shared Area Working Groups Research" at bounding box center [620, 456] width 741 height 22
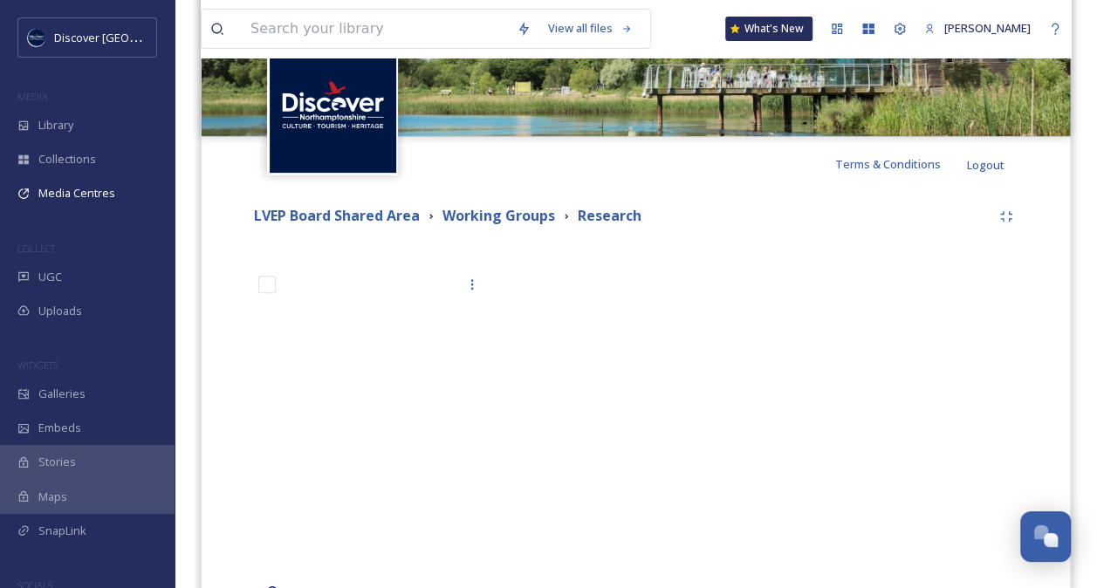
scroll to position [250, 0]
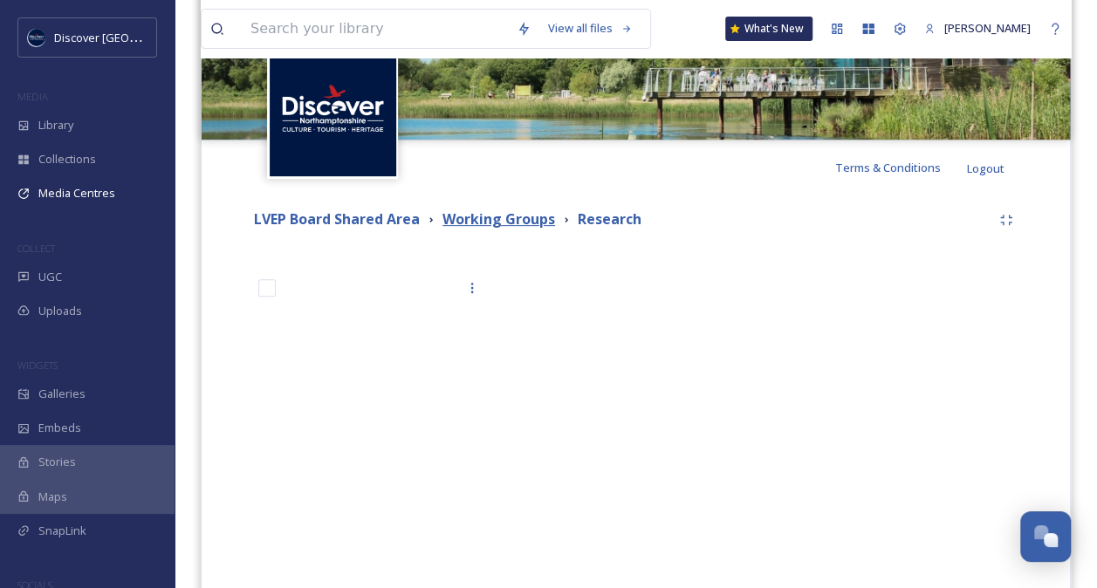
click at [531, 222] on strong "Working Groups" at bounding box center [498, 218] width 113 height 19
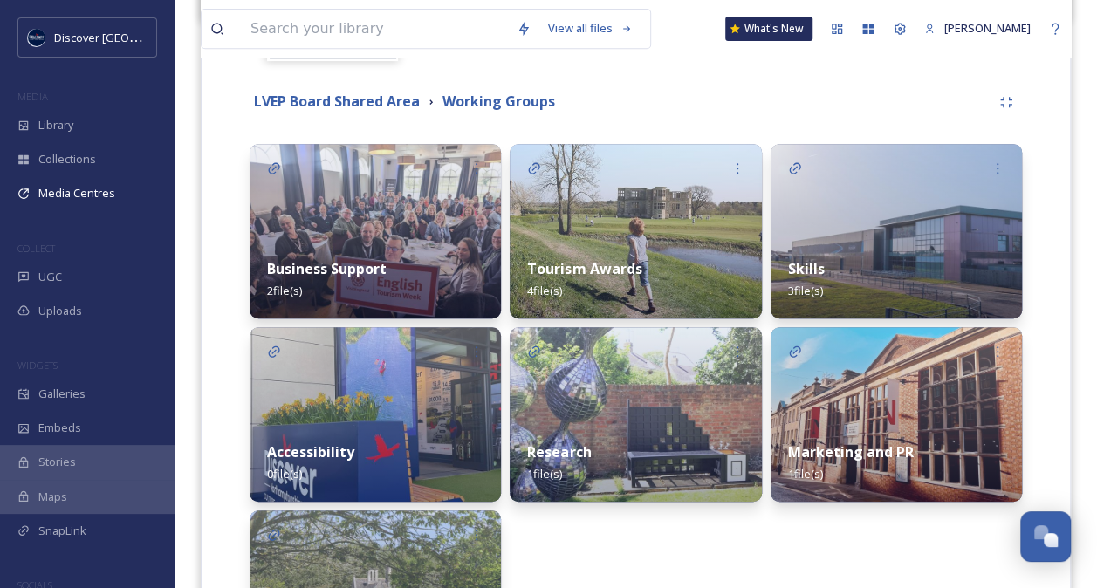
scroll to position [366, 0]
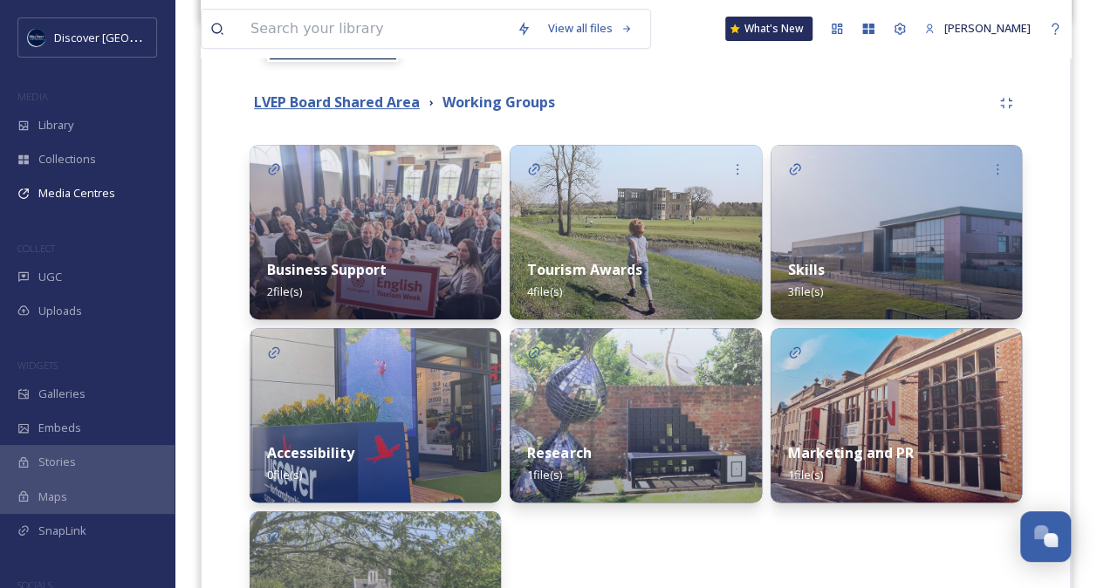
click at [390, 105] on strong "LVEP Board Shared Area" at bounding box center [337, 101] width 166 height 19
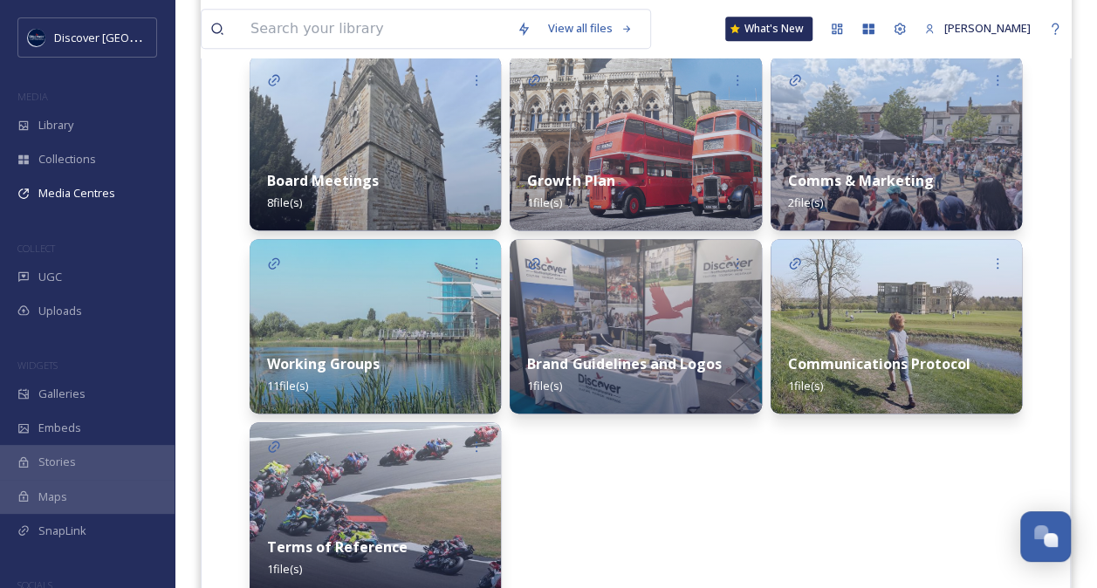
scroll to position [452, 0]
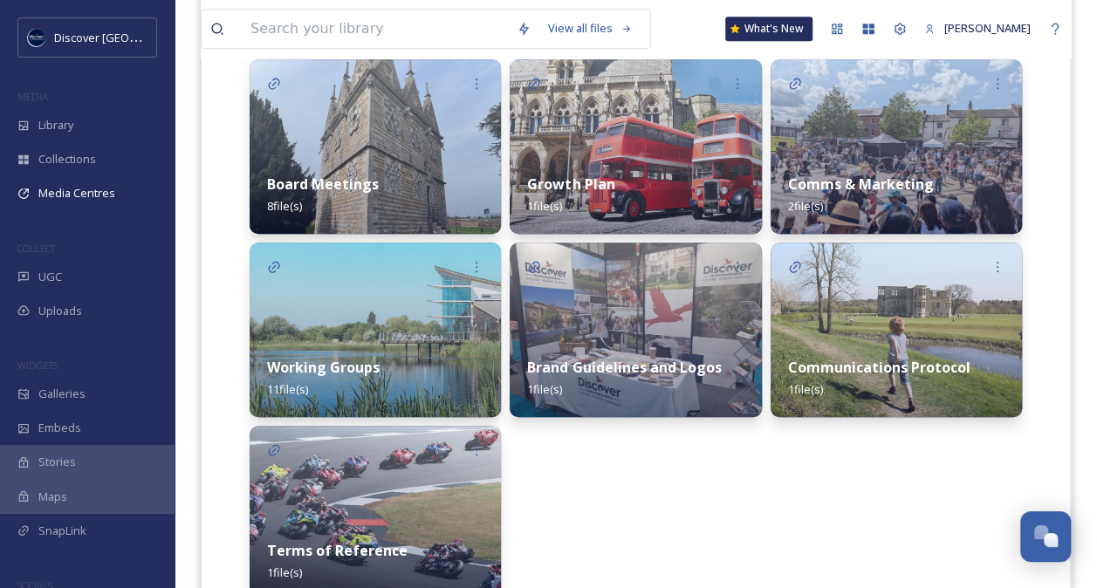
click at [384, 183] on div "Board Meetings 8 file(s)" at bounding box center [375, 195] width 251 height 78
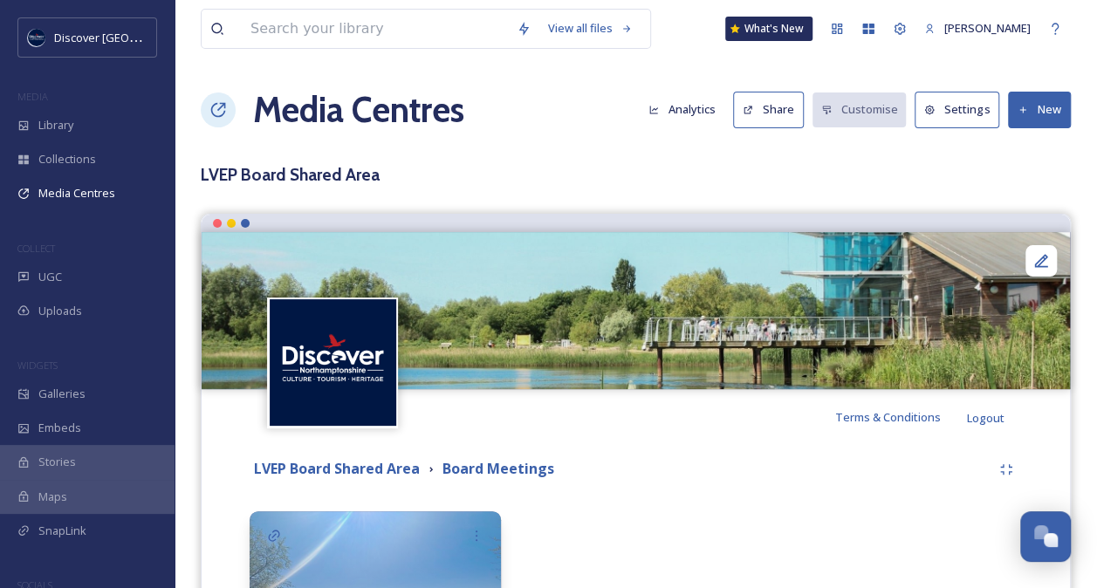
scroll to position [188, 0]
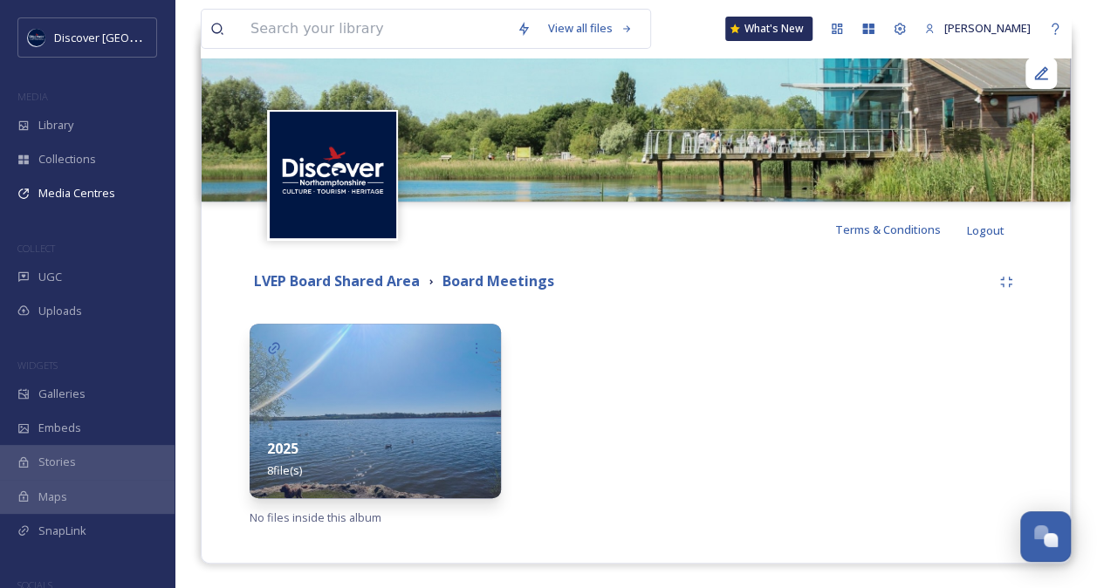
click at [440, 465] on div "2025 8 file(s)" at bounding box center [375, 460] width 251 height 78
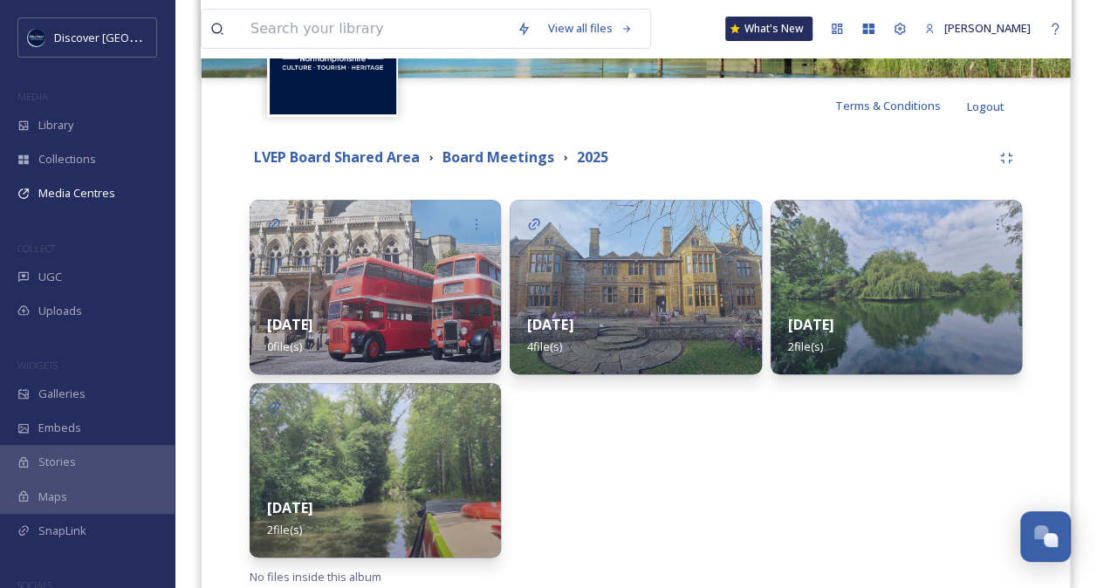
scroll to position [318, 0]
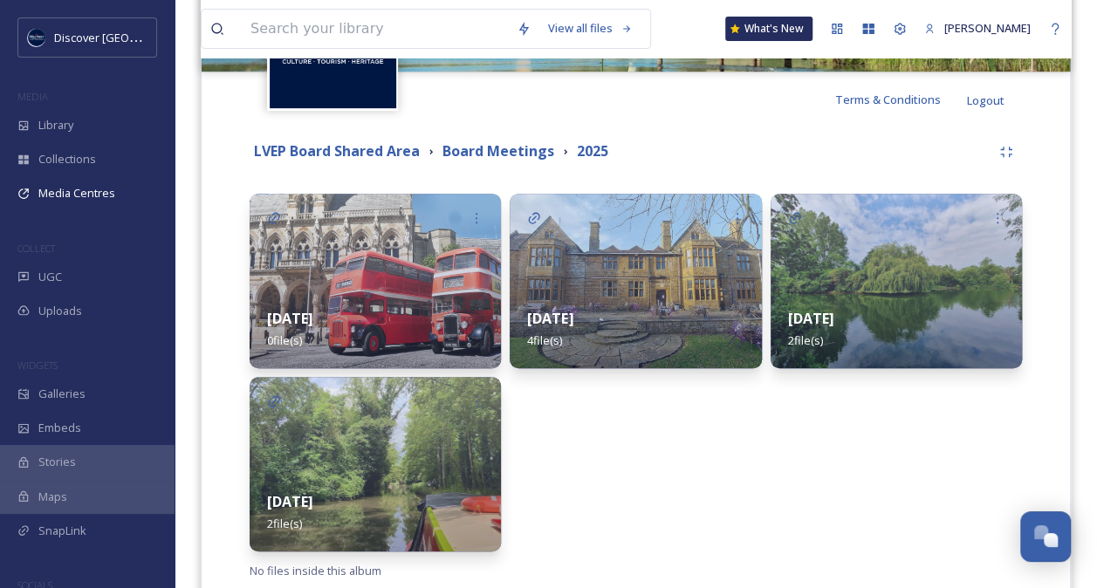
click at [353, 499] on div "[DATE] 2 file(s)" at bounding box center [375, 513] width 251 height 78
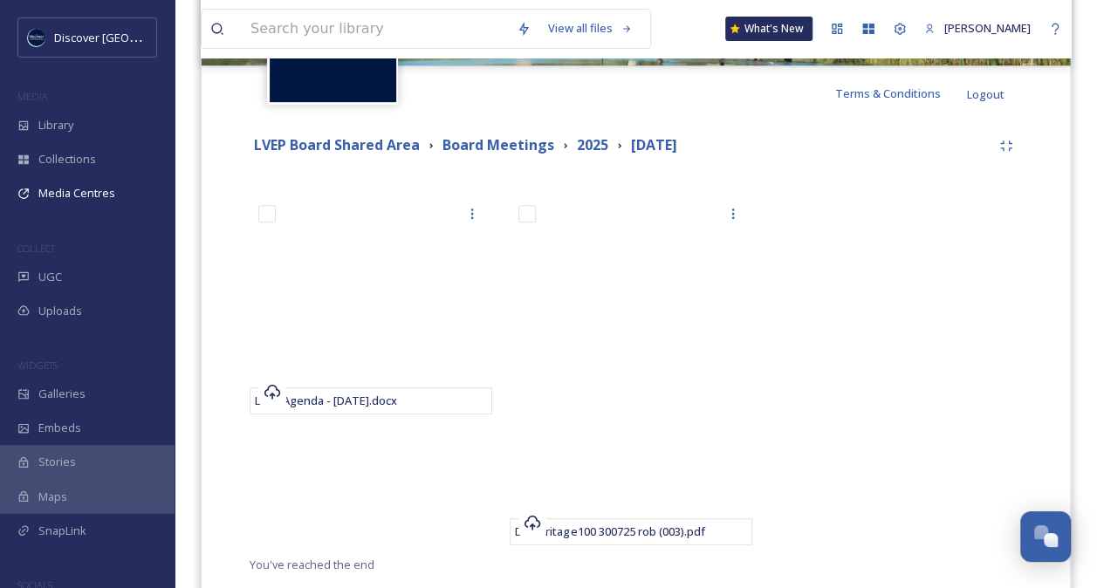
scroll to position [325, 0]
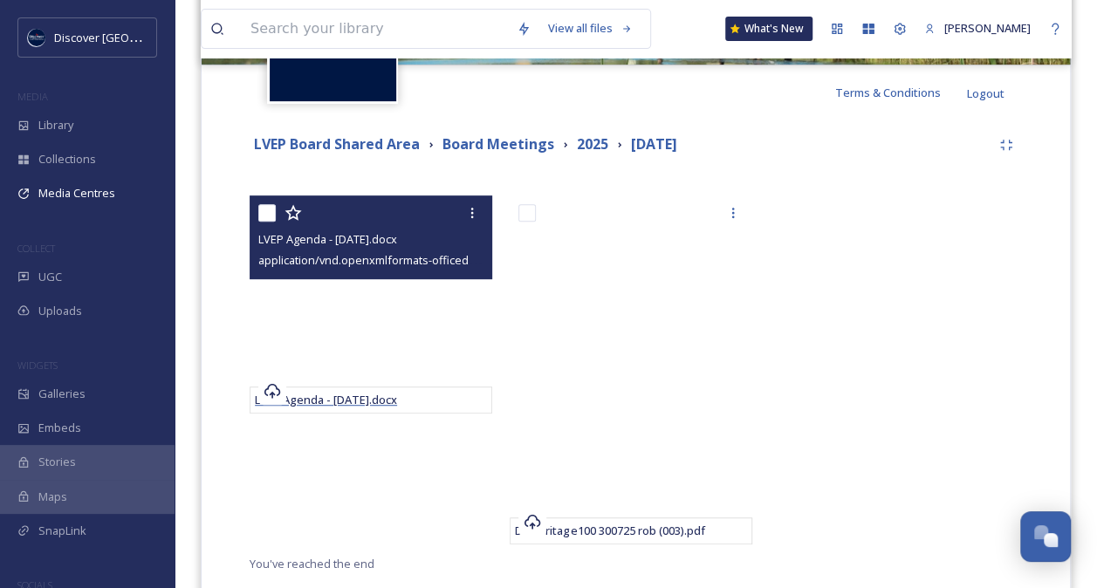
click at [386, 394] on span "LVEP Agenda - [DATE].docx" at bounding box center [326, 400] width 142 height 16
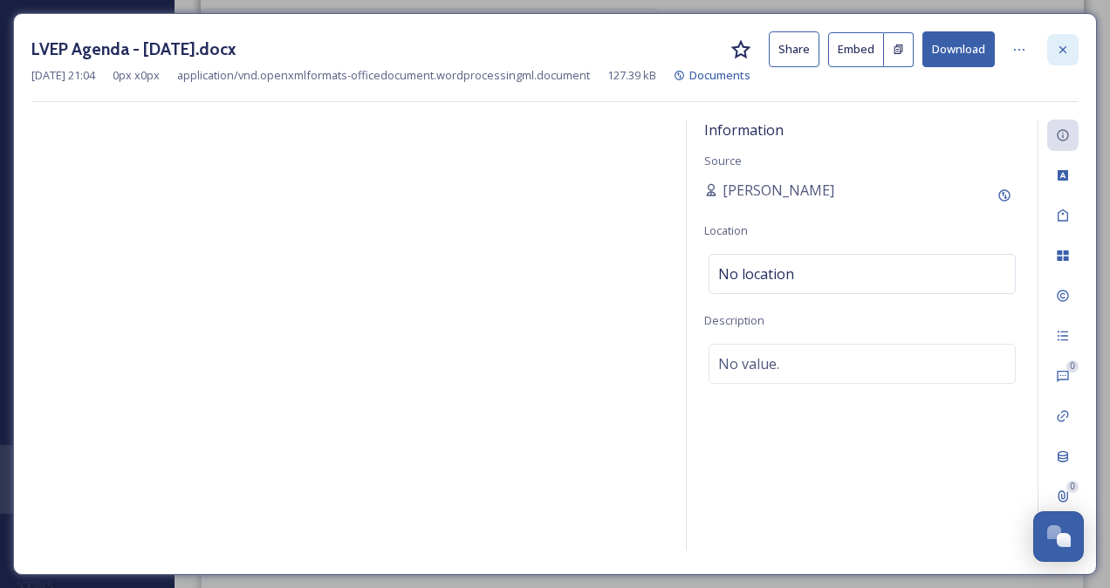
click at [1060, 45] on icon at bounding box center [1062, 48] width 7 height 7
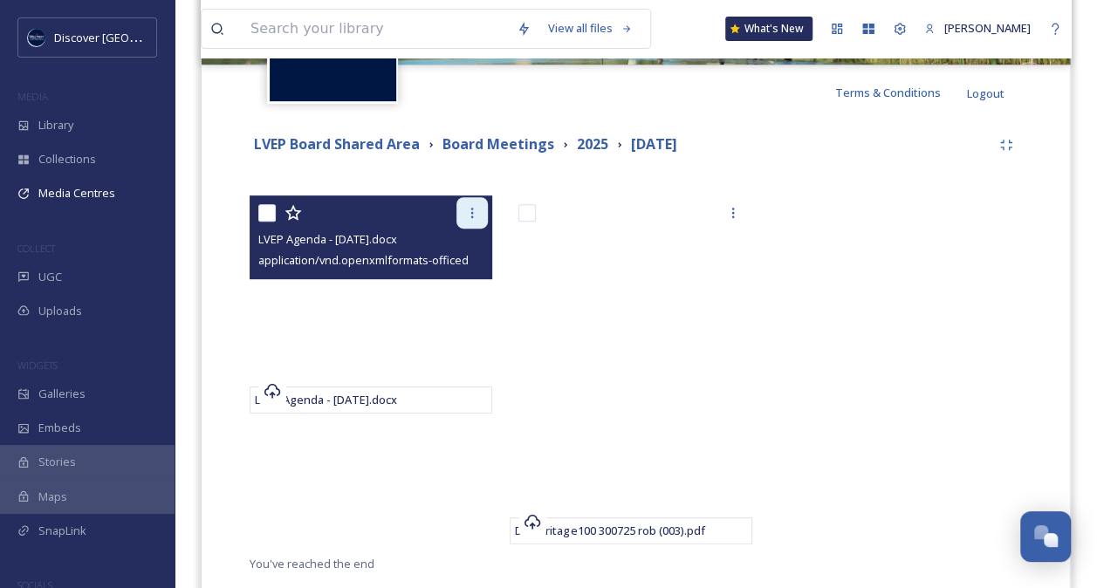
click at [466, 208] on icon at bounding box center [472, 213] width 14 height 14
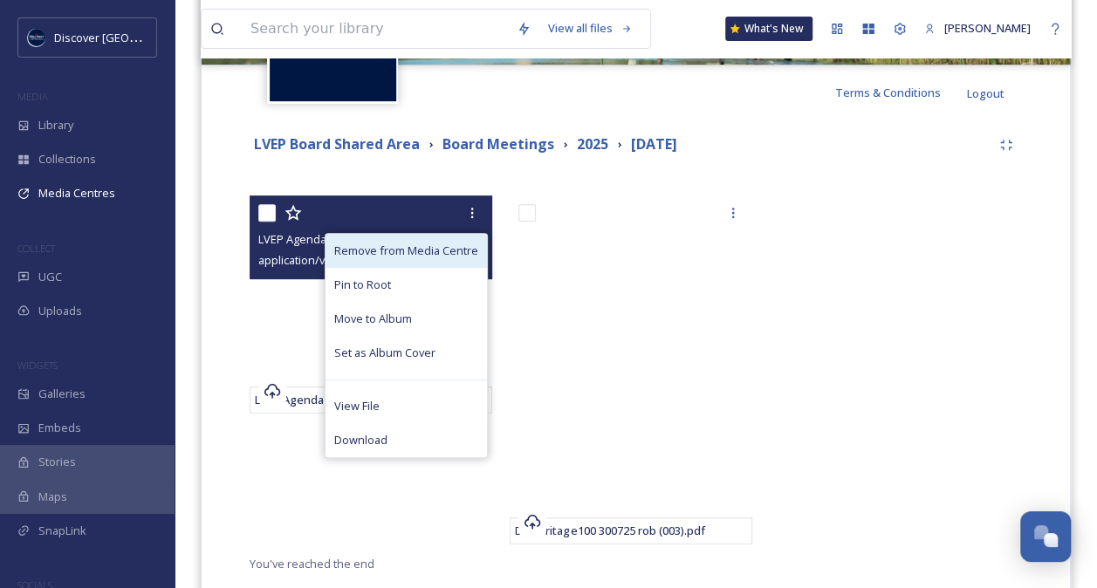
click at [422, 243] on span "Remove from Media Centre" at bounding box center [406, 251] width 144 height 17
